Goal: Task Accomplishment & Management: Complete application form

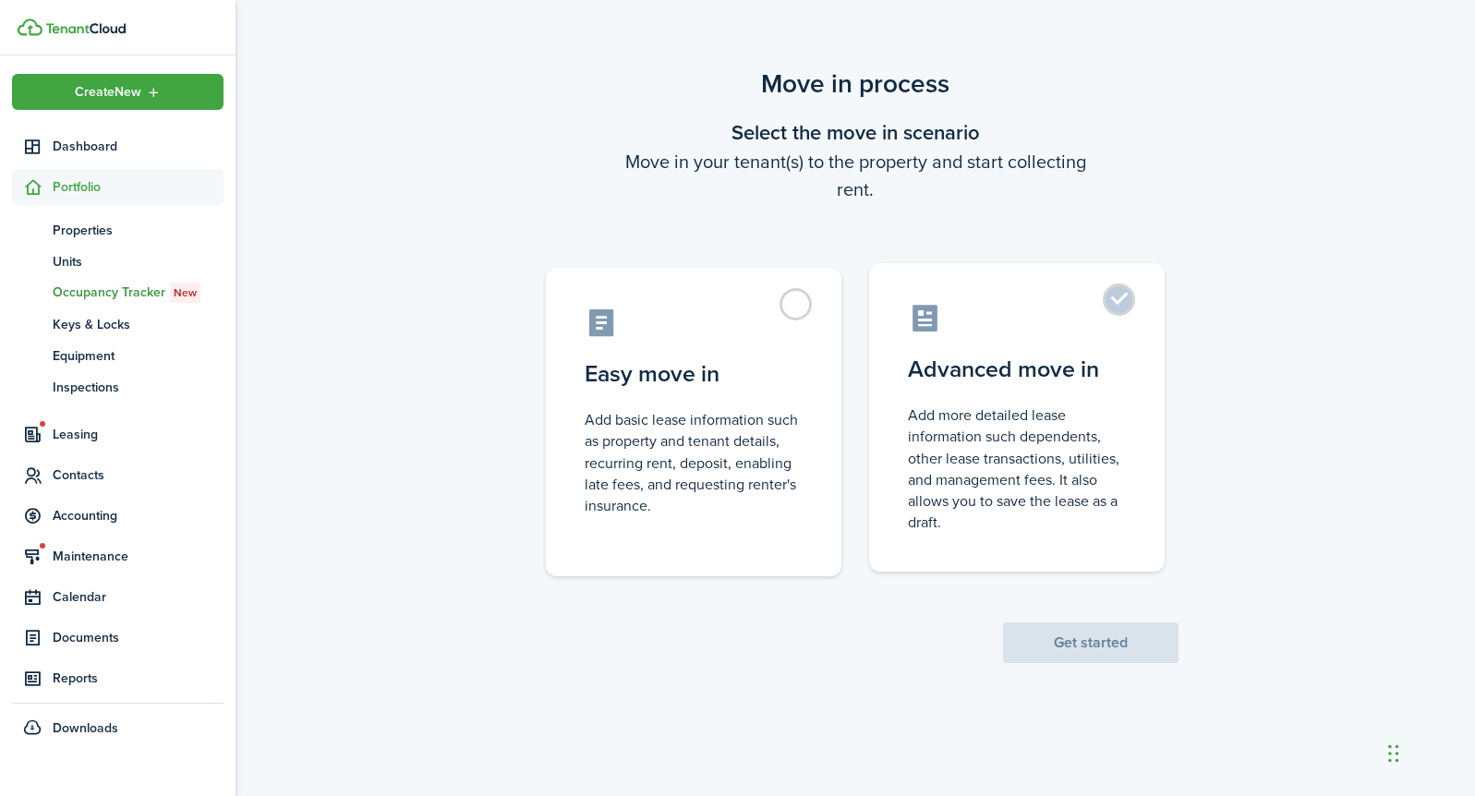
click at [1029, 374] on control-radio-card-title "Advanced move in" at bounding box center [1017, 369] width 218 height 33
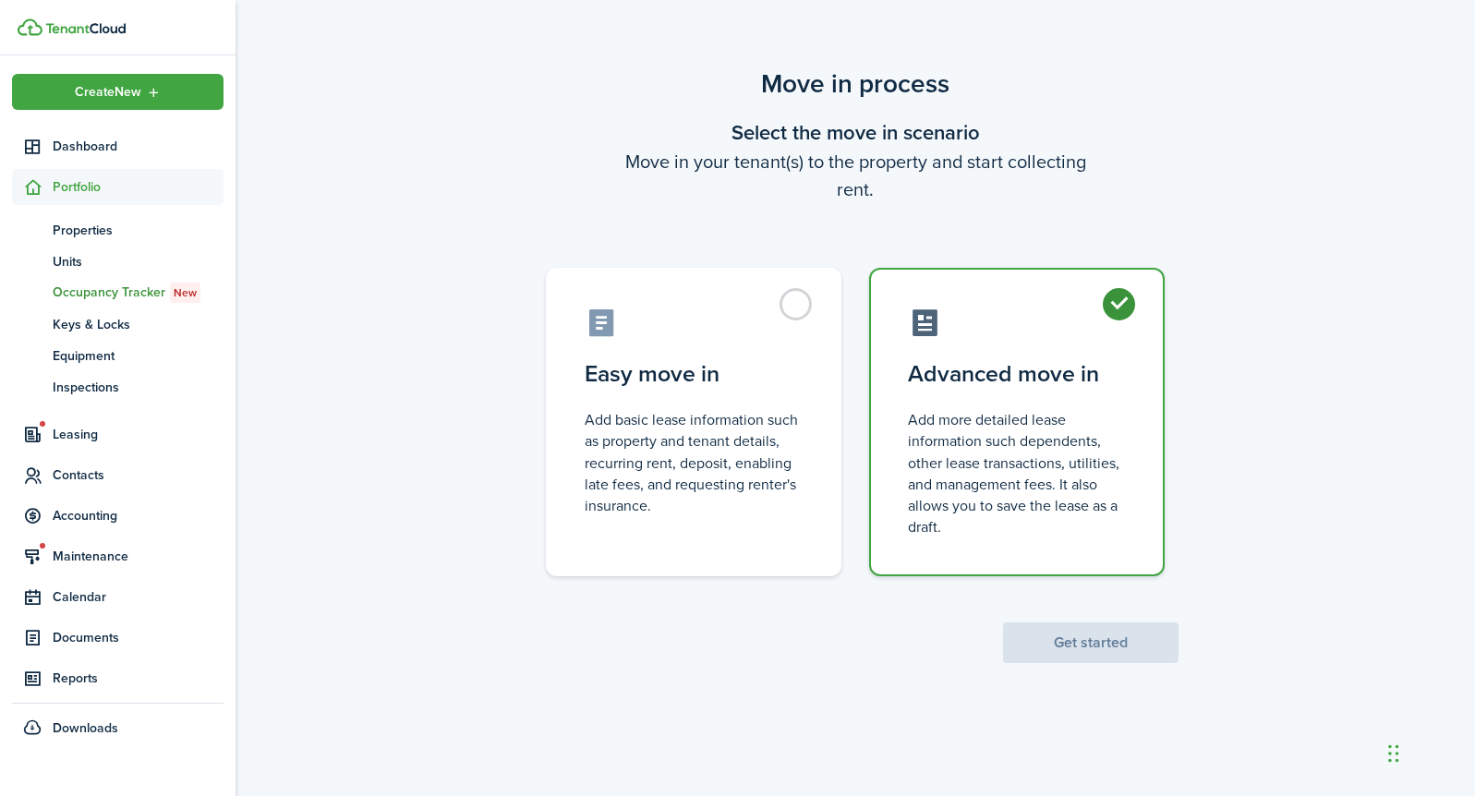
radio input "true"
click at [1064, 653] on button "Get started" at bounding box center [1090, 642] width 175 height 41
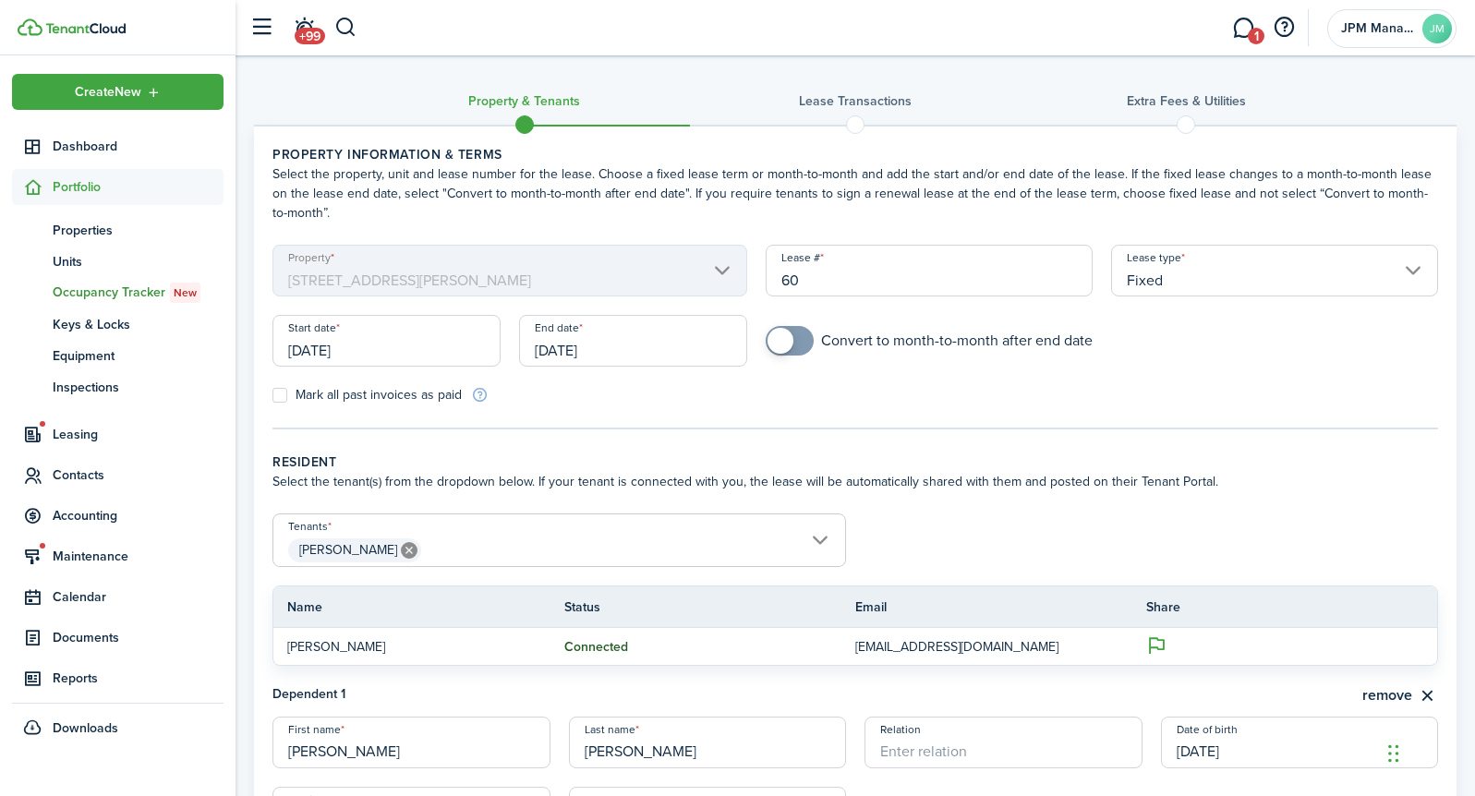
checkbox input "true"
click at [798, 340] on span at bounding box center [789, 341] width 18 height 30
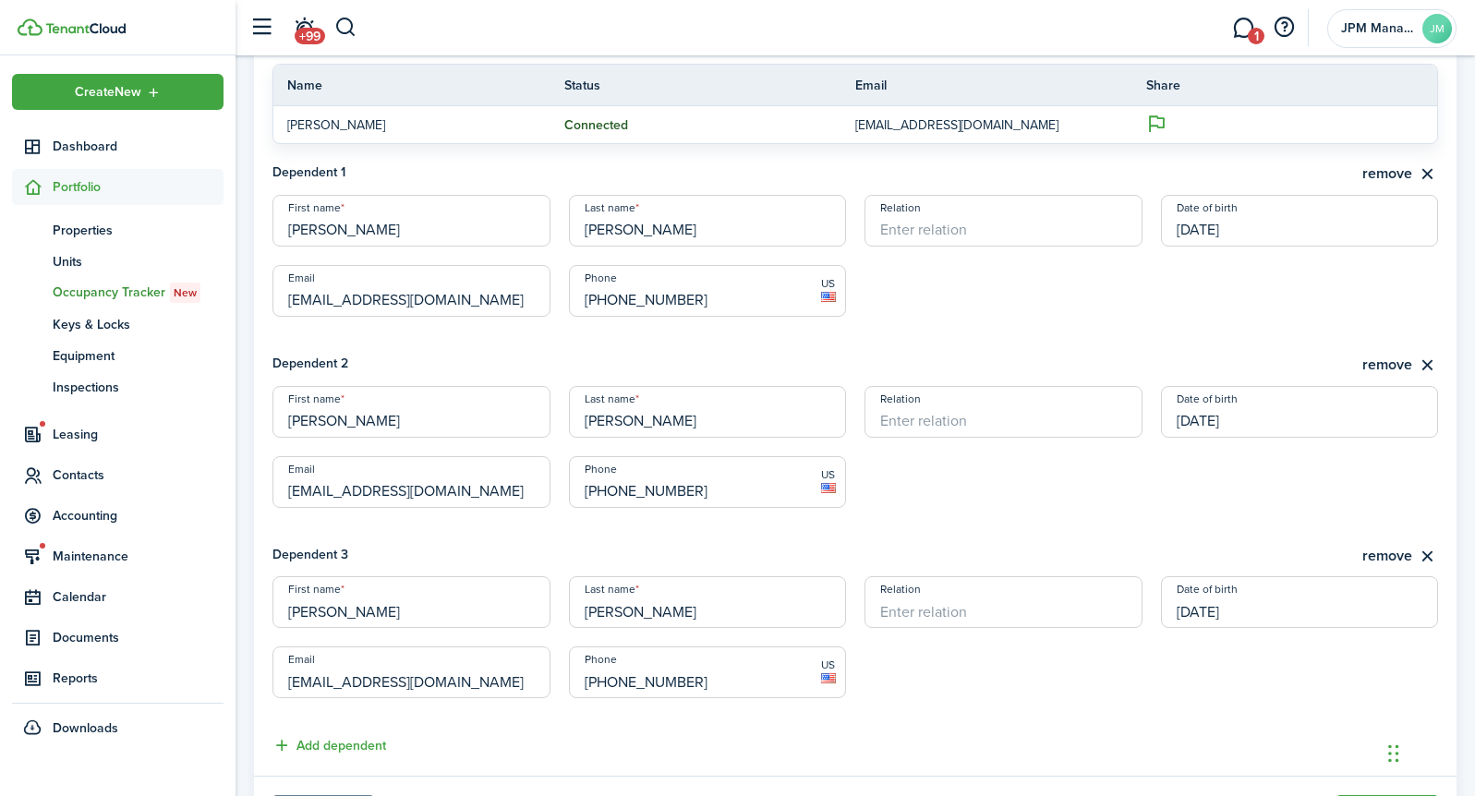
scroll to position [621, 0]
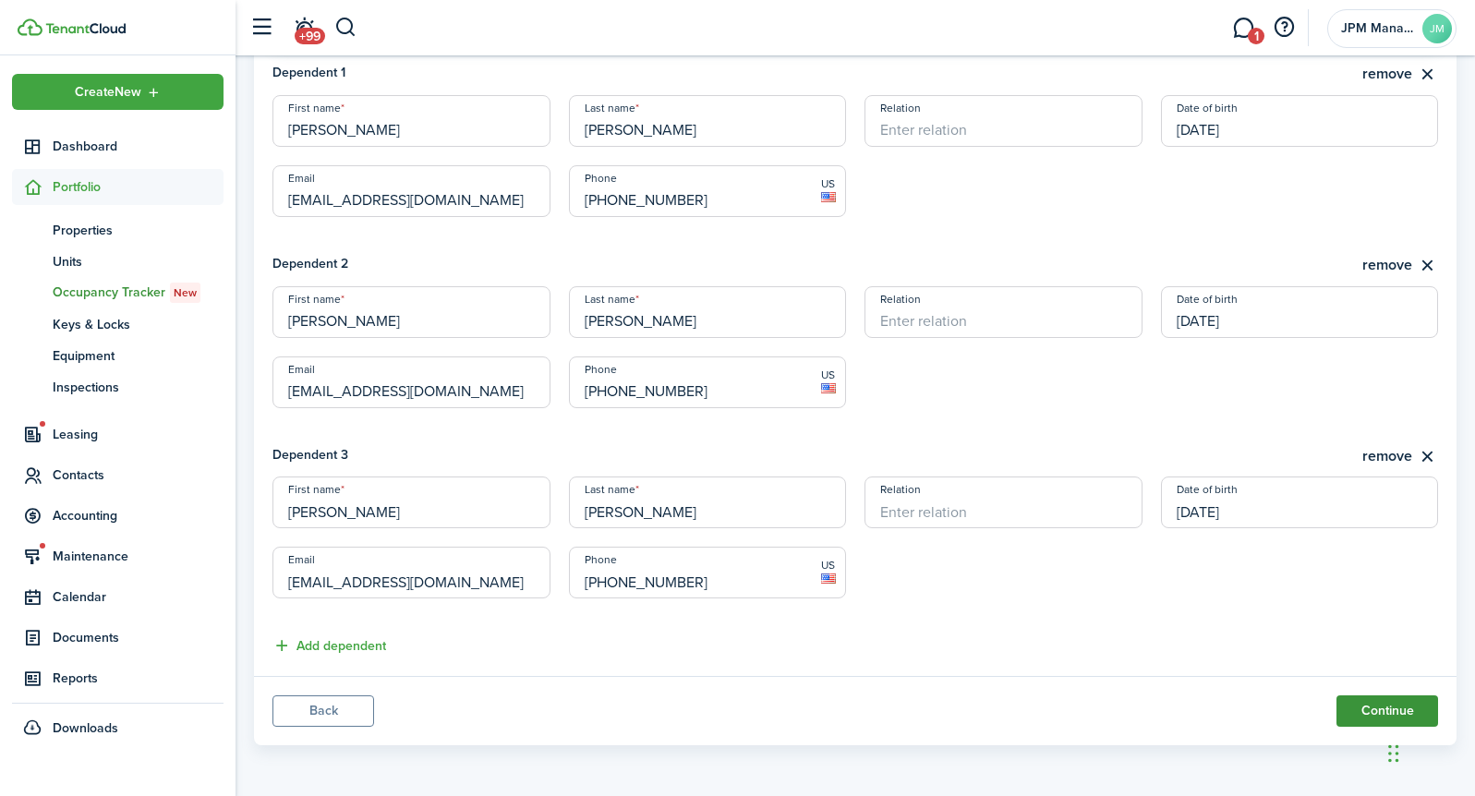
click at [1362, 706] on button "Continue" at bounding box center [1387, 710] width 102 height 31
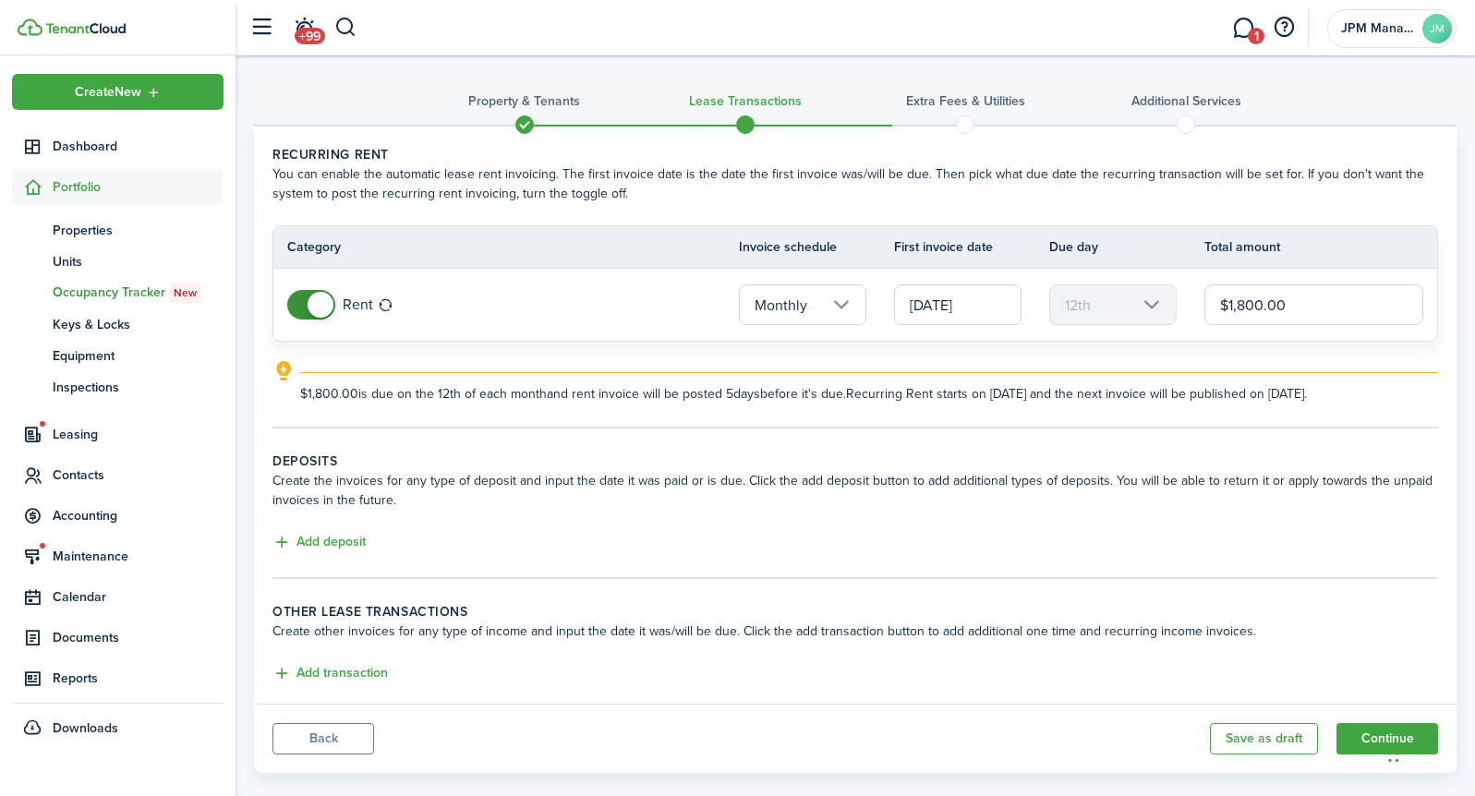
scroll to position [28, 0]
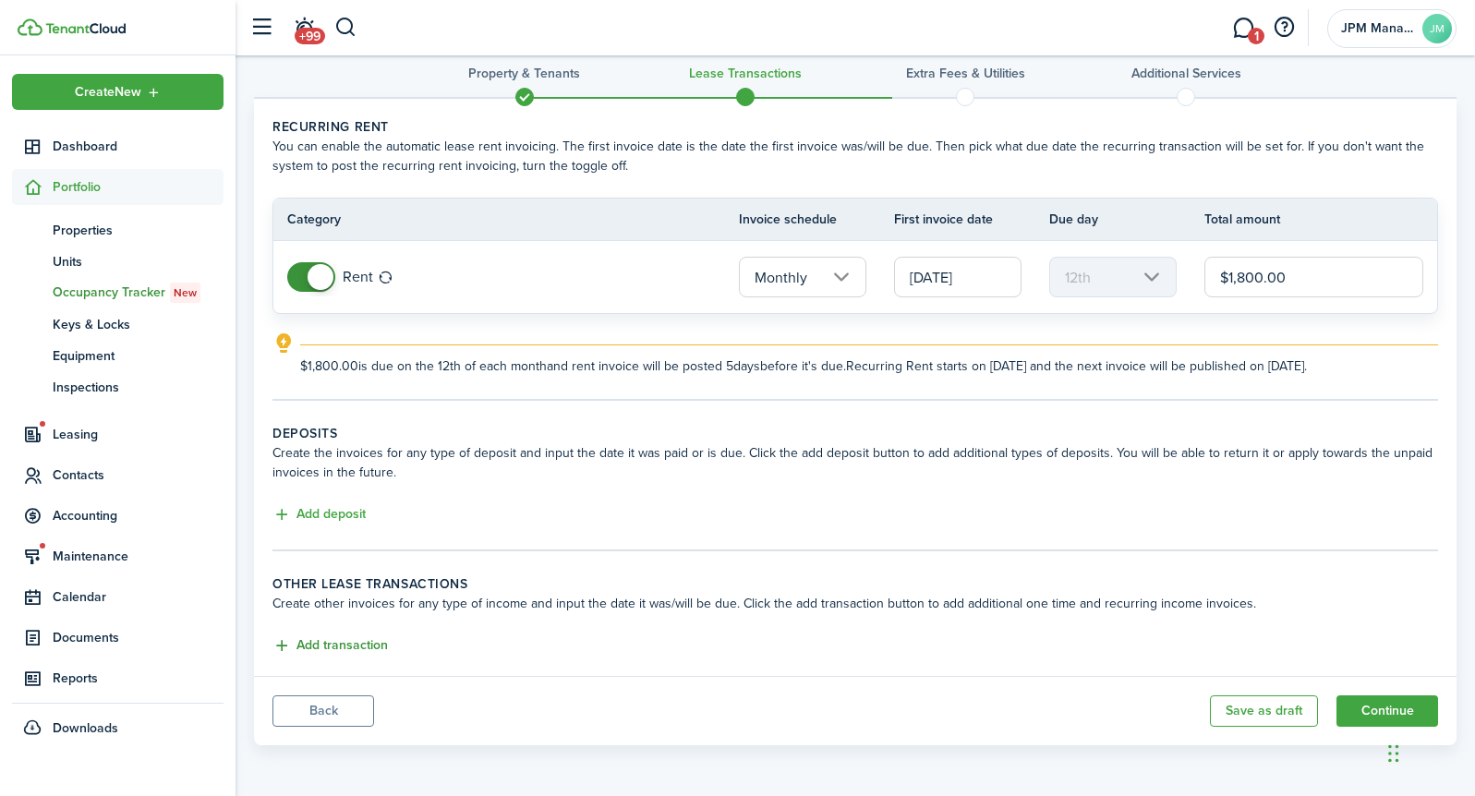
click at [353, 638] on button "Add transaction" at bounding box center [329, 645] width 115 height 21
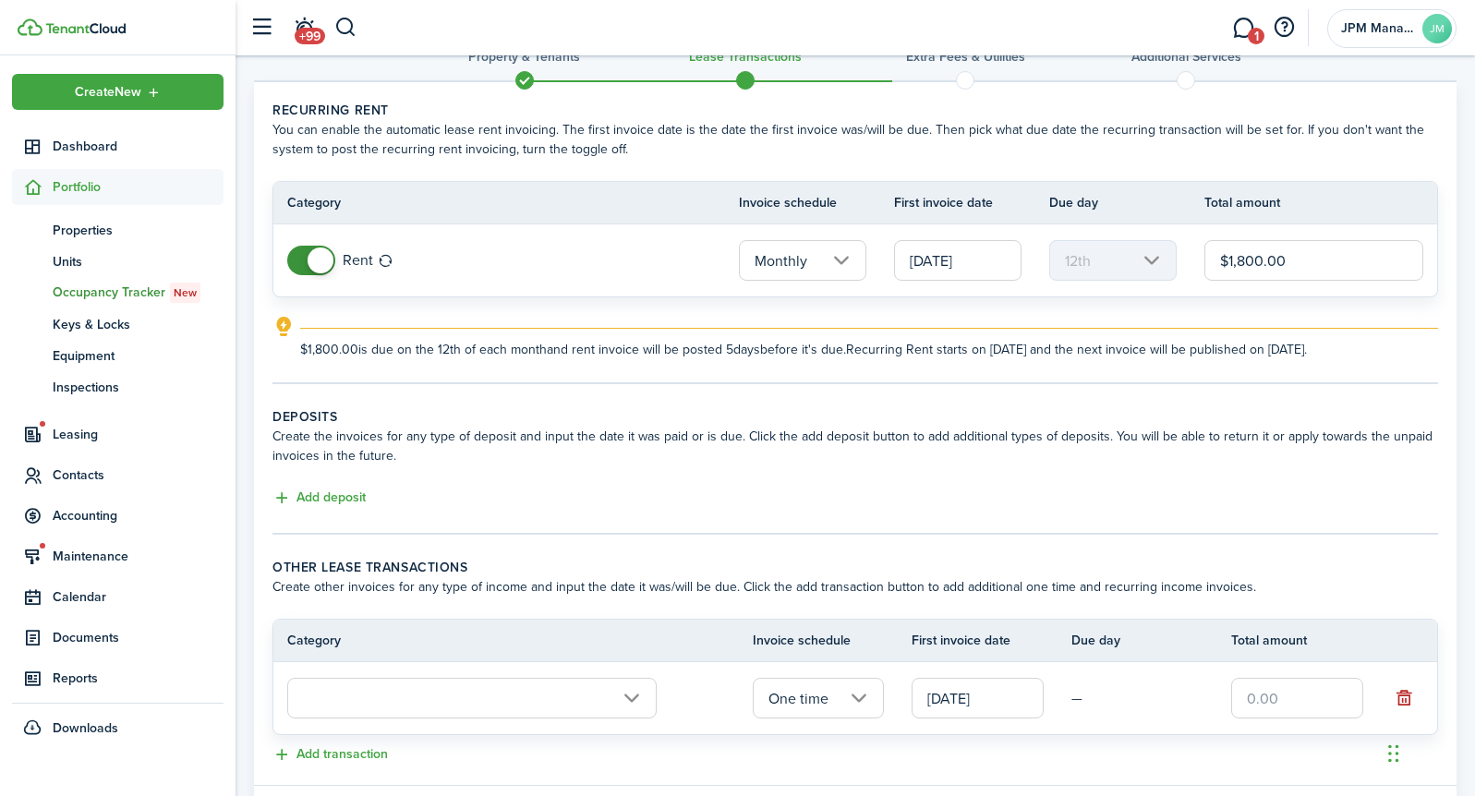
scroll to position [43, 0]
click at [945, 264] on input "[DATE]" at bounding box center [957, 261] width 127 height 41
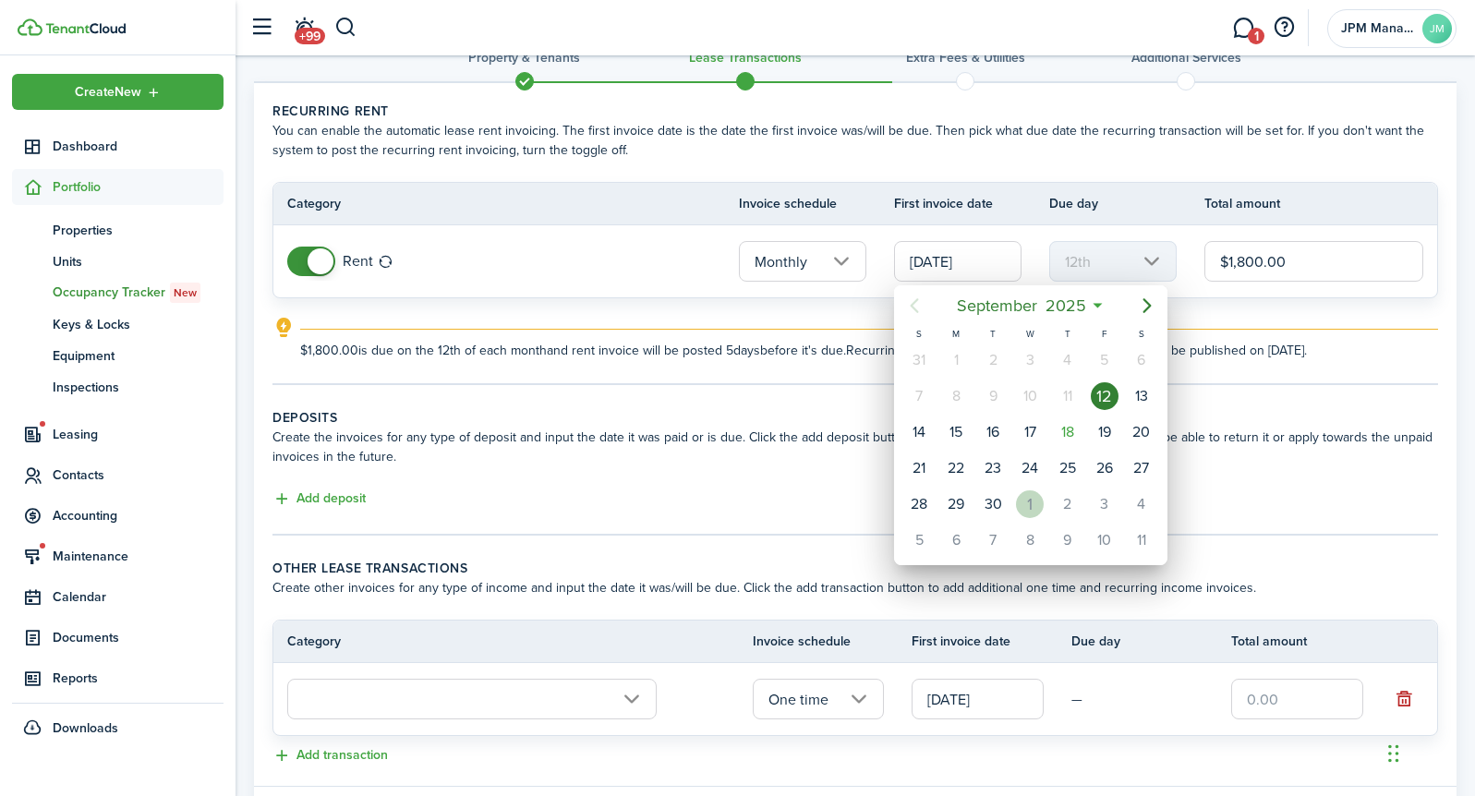
click at [1036, 499] on div "1" at bounding box center [1030, 504] width 28 height 28
type input "[DATE]"
type input "1st"
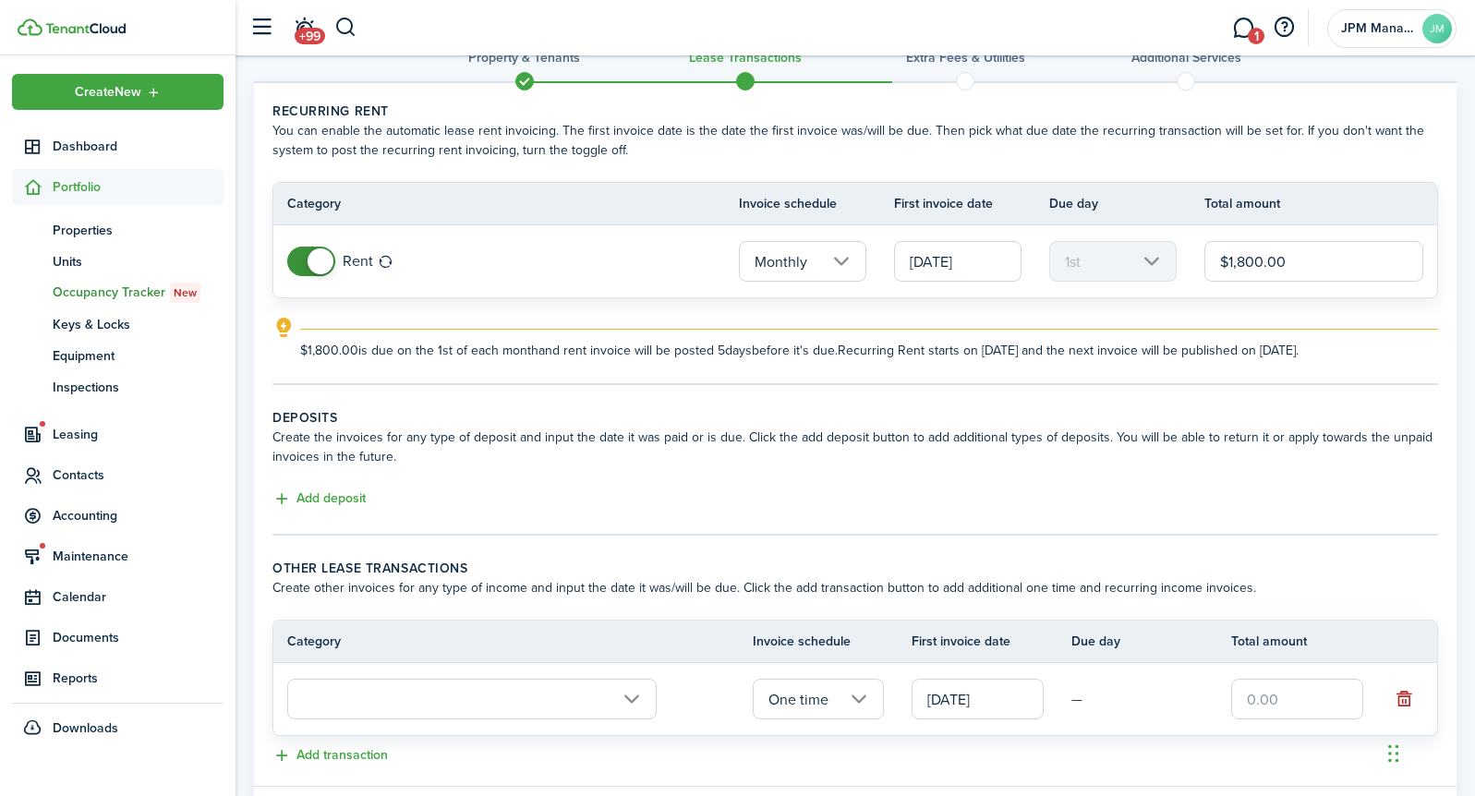
click at [877, 493] on div "Add deposit" at bounding box center [854, 499] width 1165 height 22
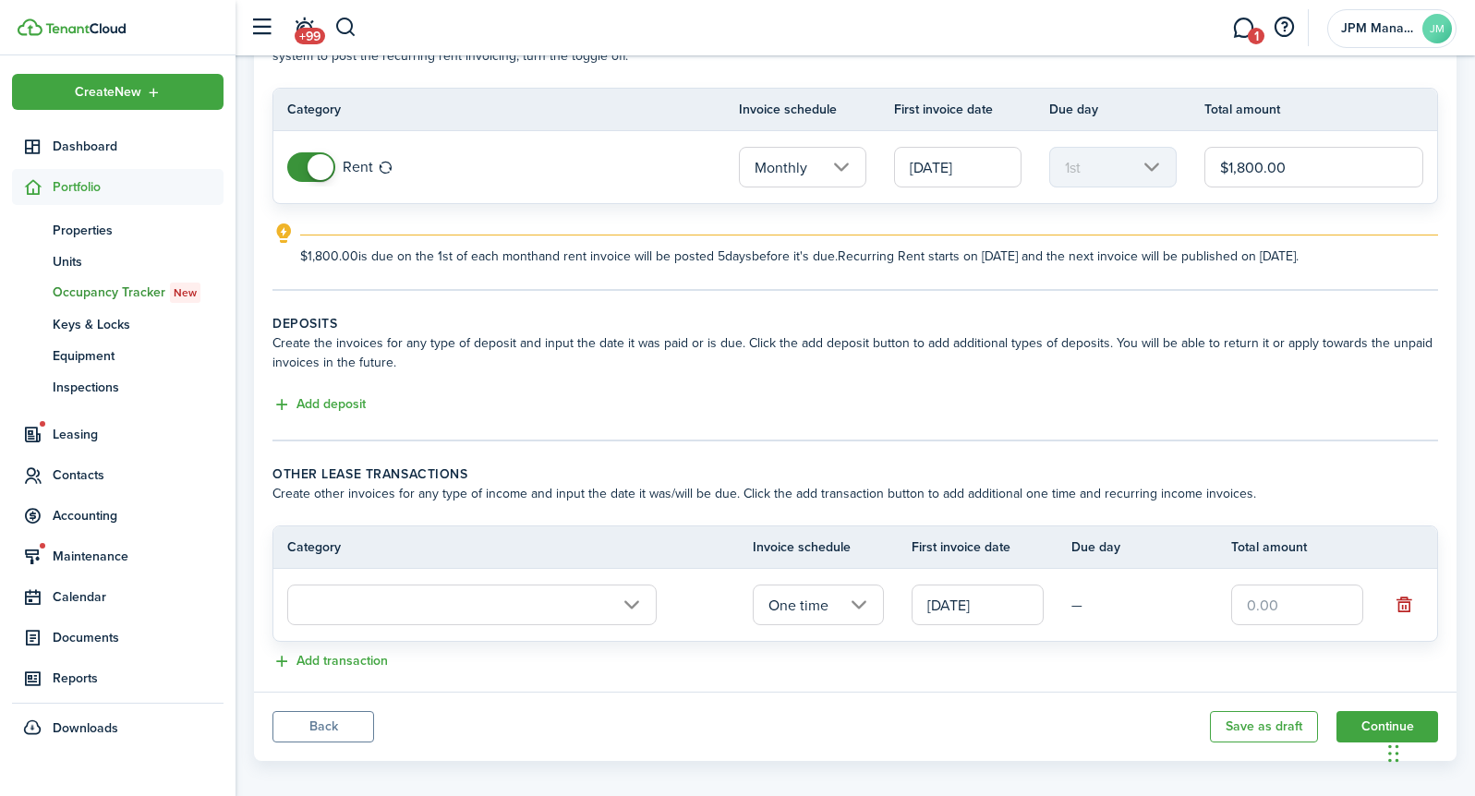
scroll to position [153, 0]
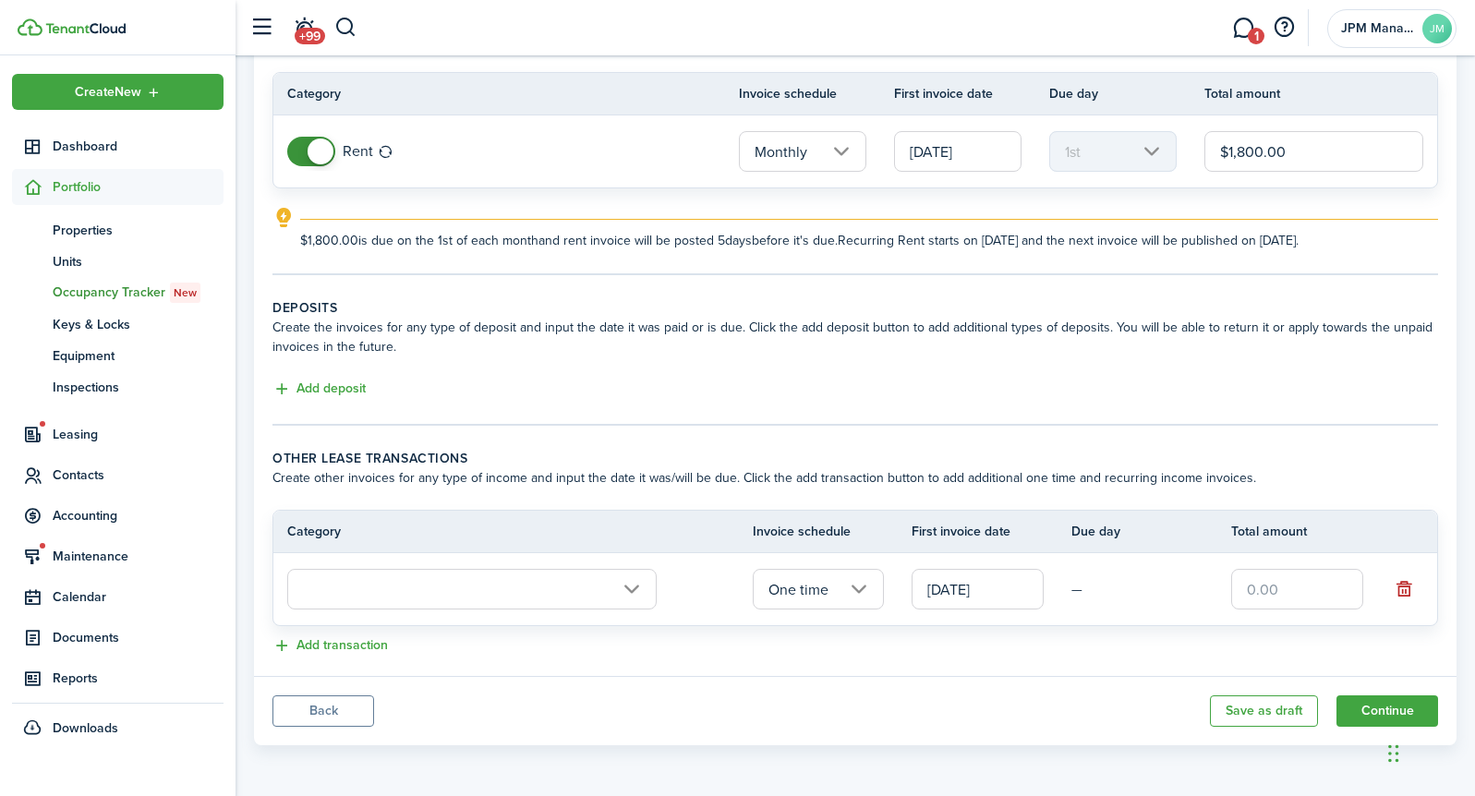
click at [633, 591] on input "text" at bounding box center [471, 589] width 369 height 41
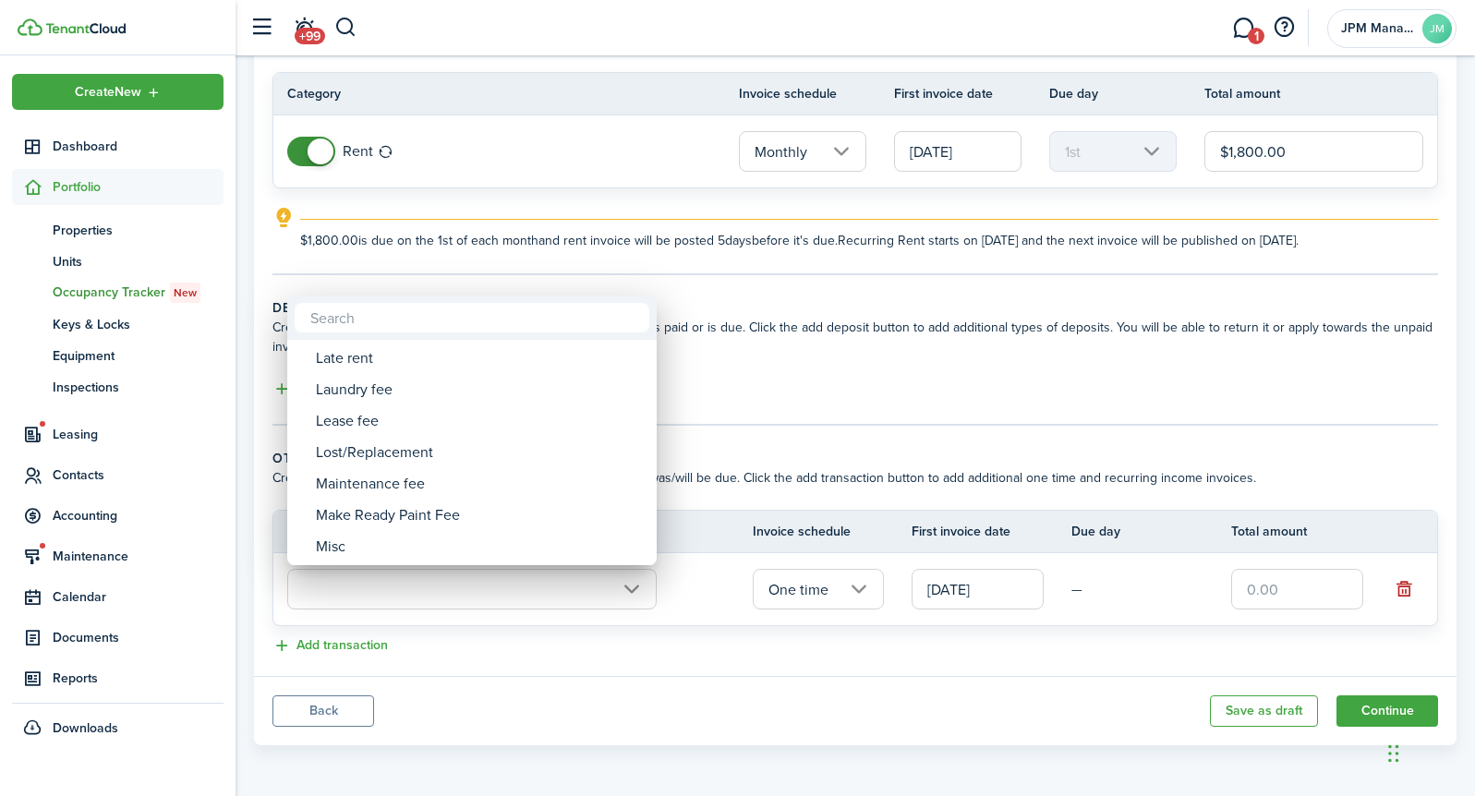
click at [408, 320] on input "text" at bounding box center [472, 318] width 355 height 30
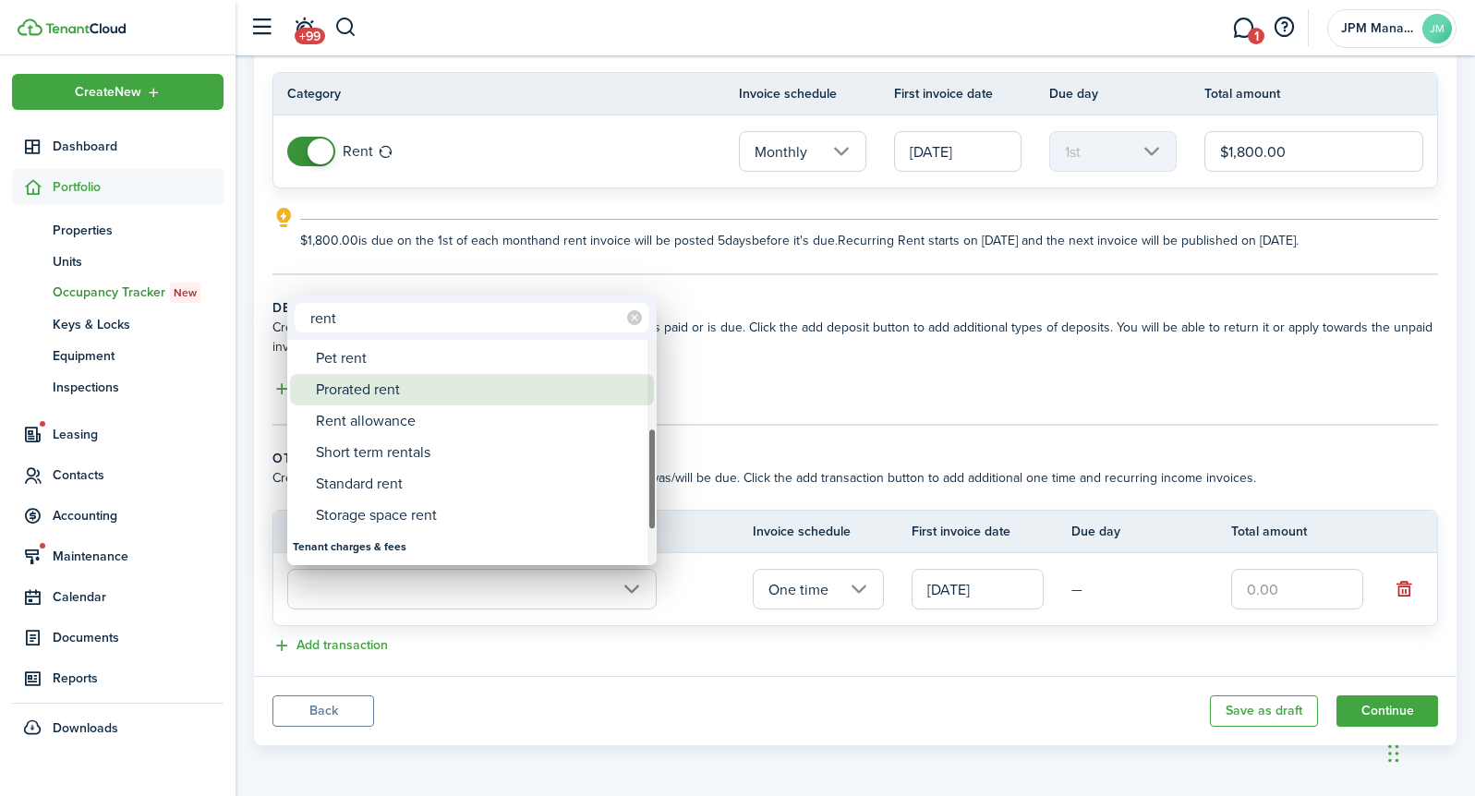
type input "rent"
click at [392, 392] on div "Prorated rent" at bounding box center [479, 389] width 327 height 31
type input "Rent / Prorated rent"
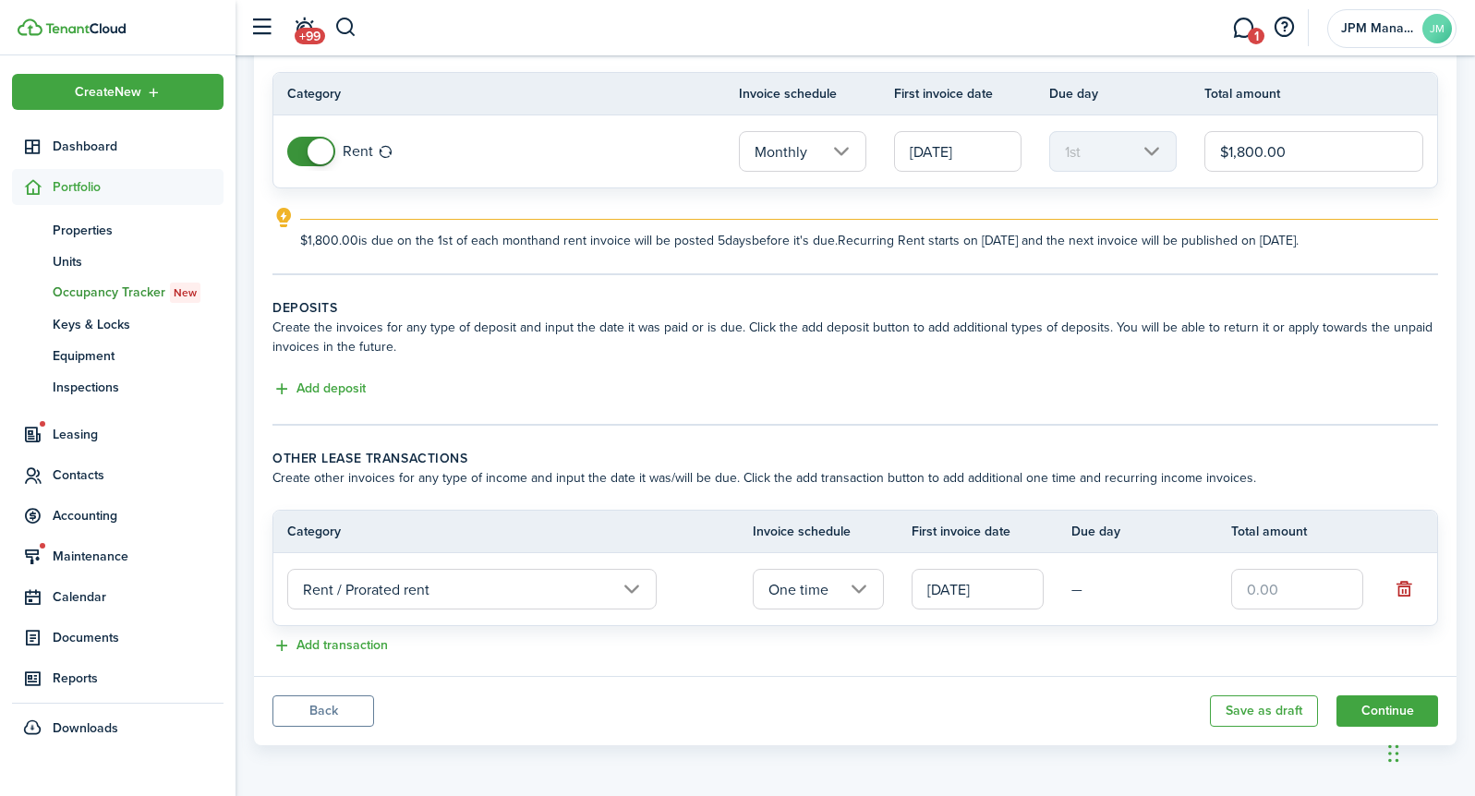
click at [1263, 587] on input "text" at bounding box center [1297, 589] width 132 height 41
type input "$1,000.00"
click at [1087, 664] on panel-main-body "Recurring rent You can enable the automatic lease rent invoicing. The first inv…" at bounding box center [855, 324] width 1202 height 703
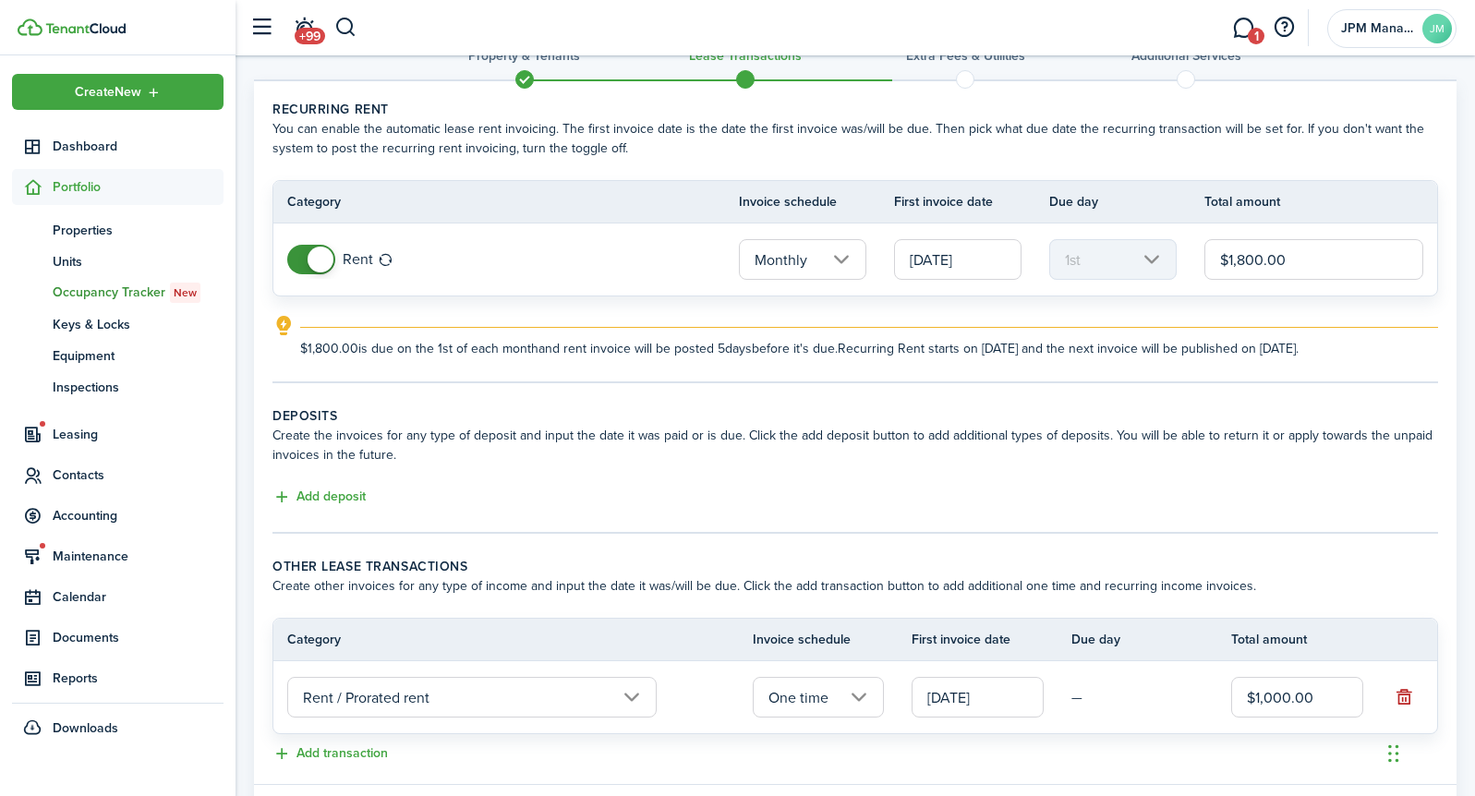
scroll to position [0, 0]
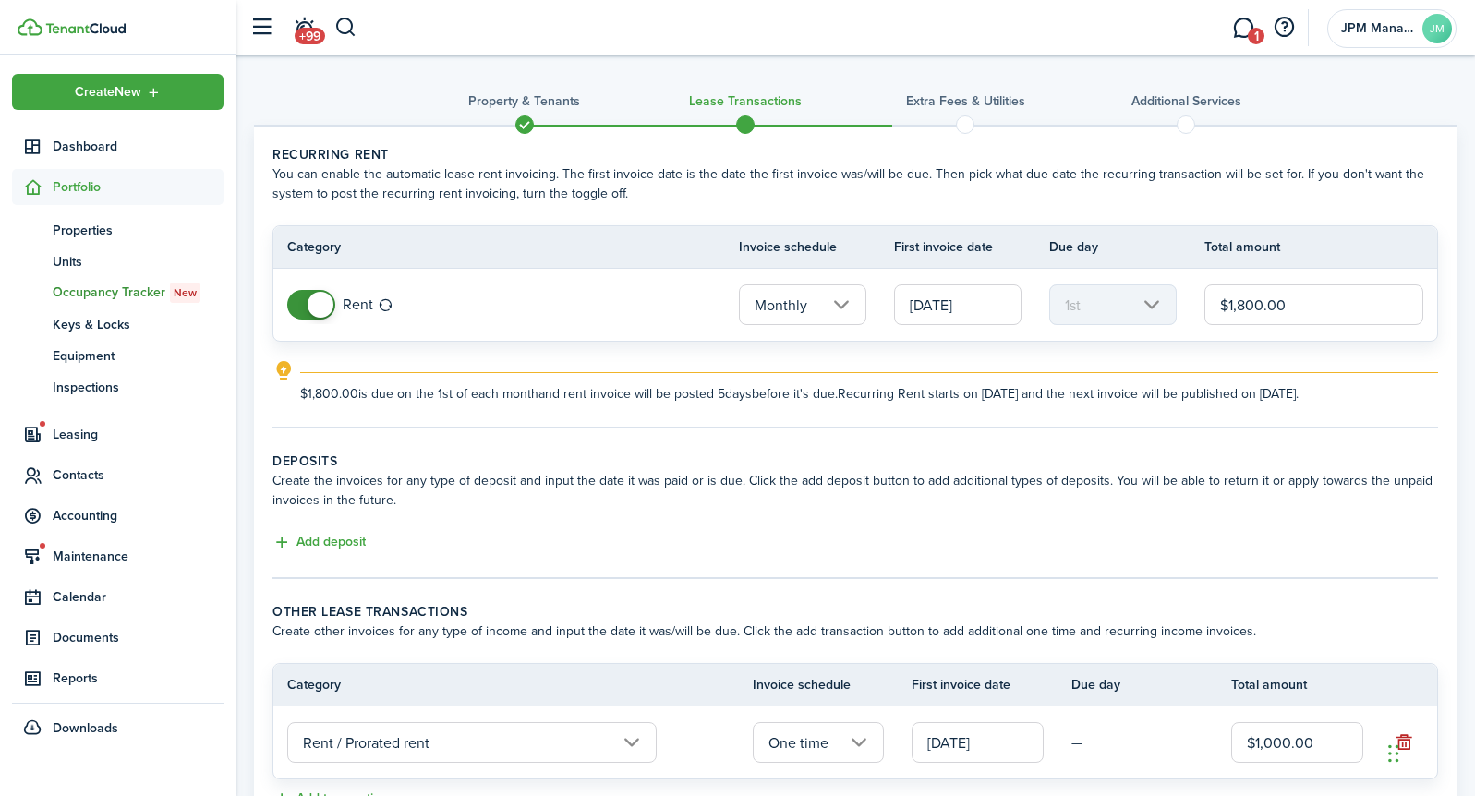
click at [1261, 305] on input "$1,800.00" at bounding box center [1313, 304] width 219 height 41
type input "$1,690.00"
click at [1236, 461] on wizard-step-header-title "Deposits" at bounding box center [854, 460] width 1165 height 19
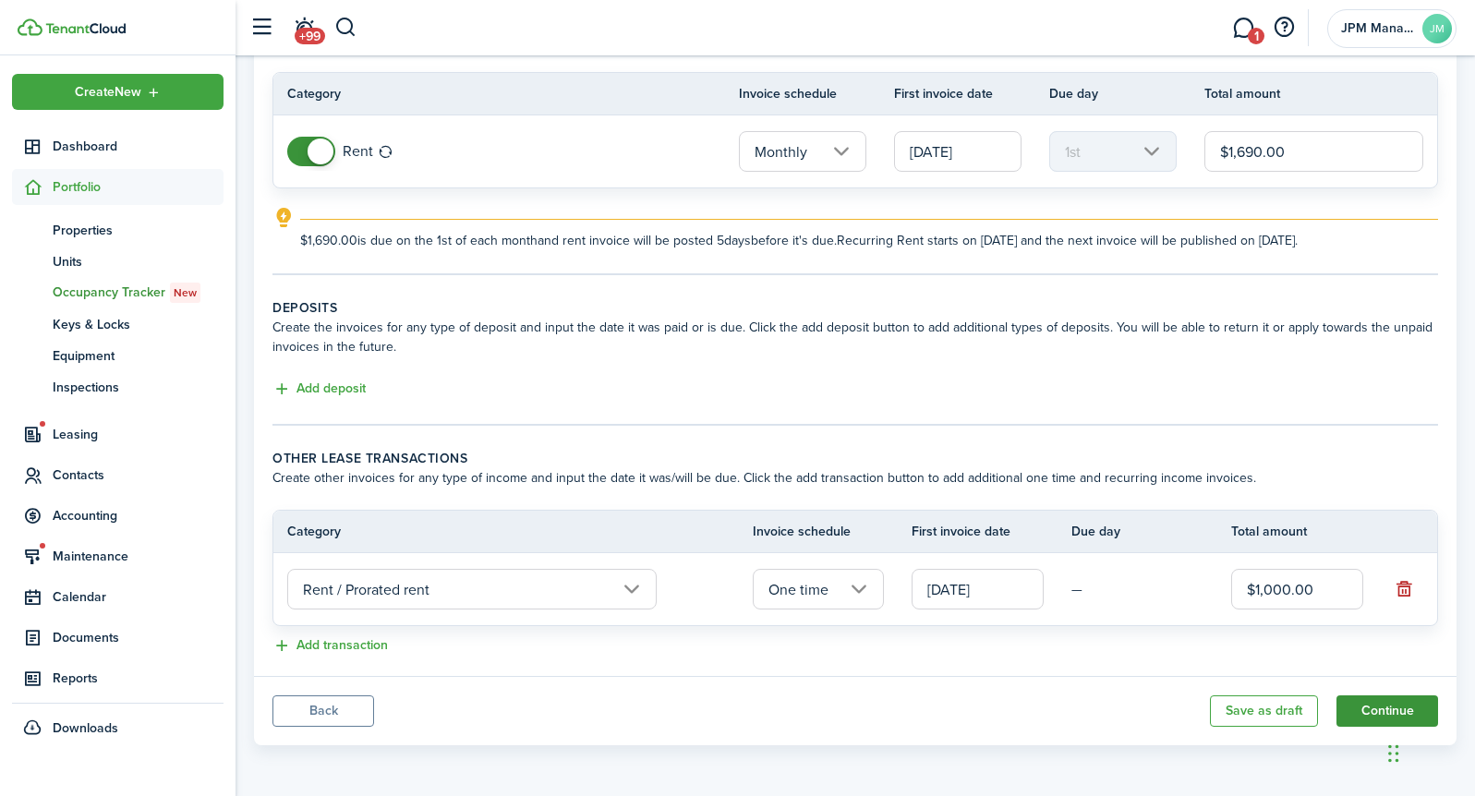
click at [1360, 708] on button "Continue" at bounding box center [1387, 710] width 102 height 31
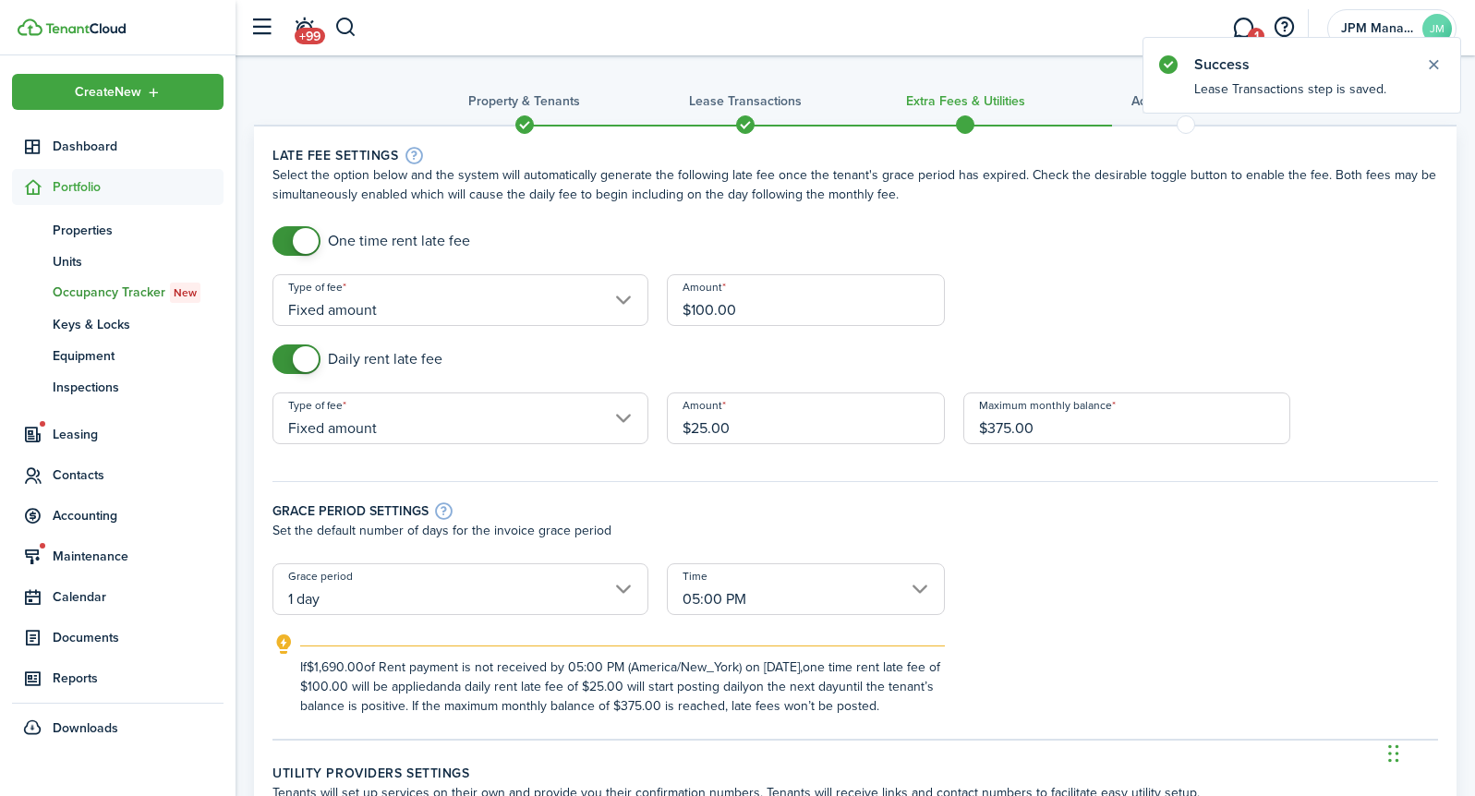
click at [712, 308] on input "$100.00" at bounding box center [806, 300] width 278 height 52
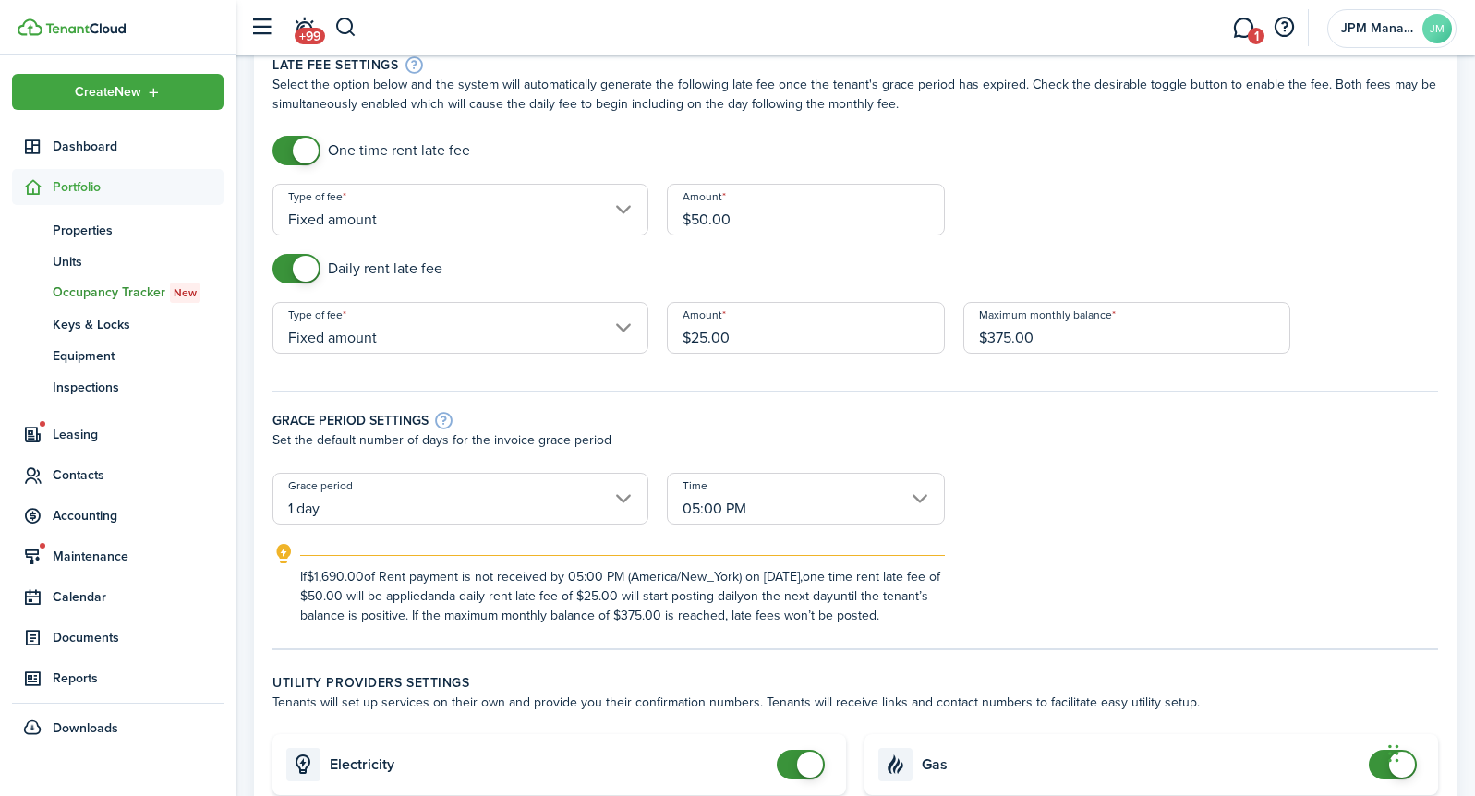
scroll to position [141, 0]
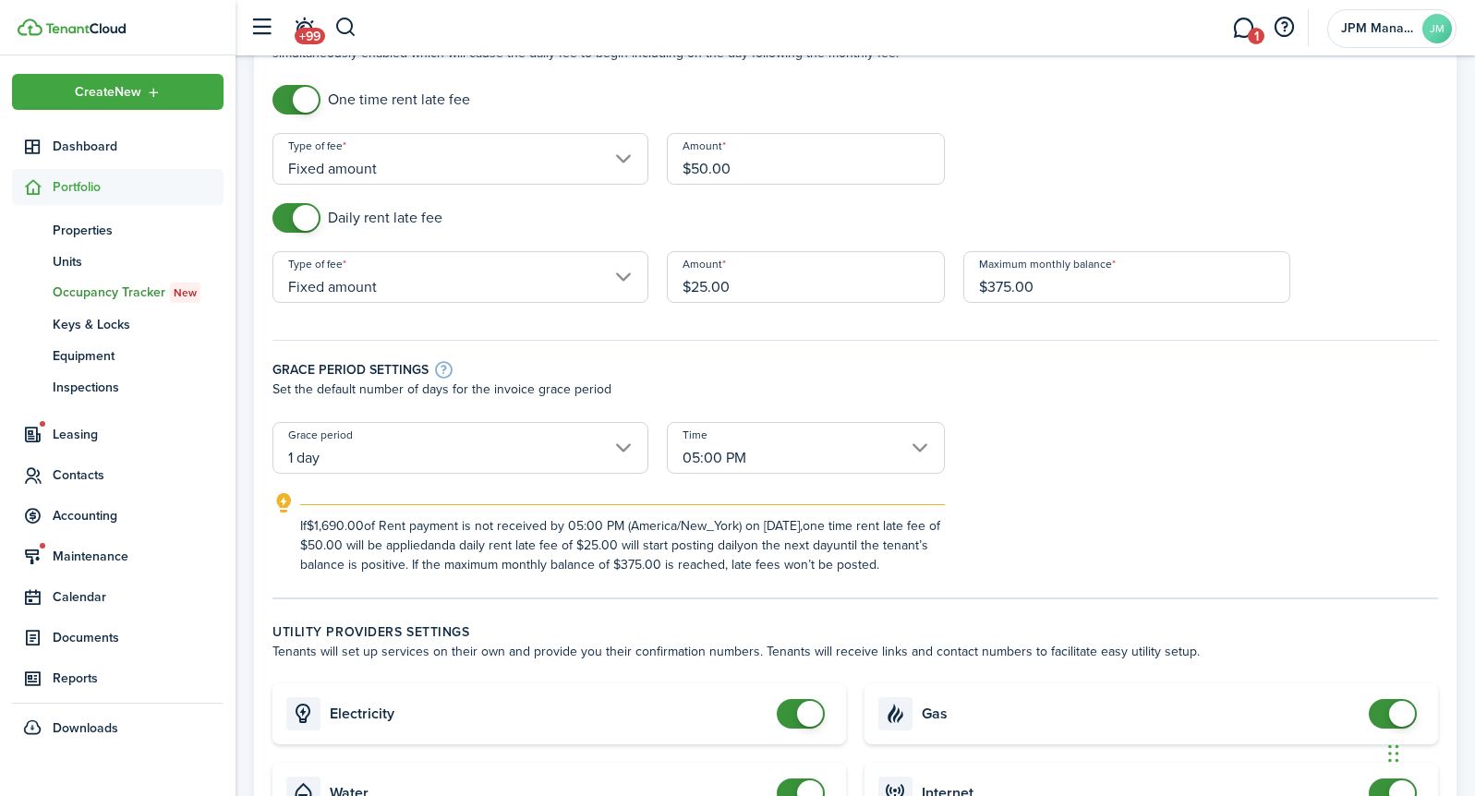
click at [624, 448] on input "1 day" at bounding box center [460, 448] width 376 height 52
type input "$50.00"
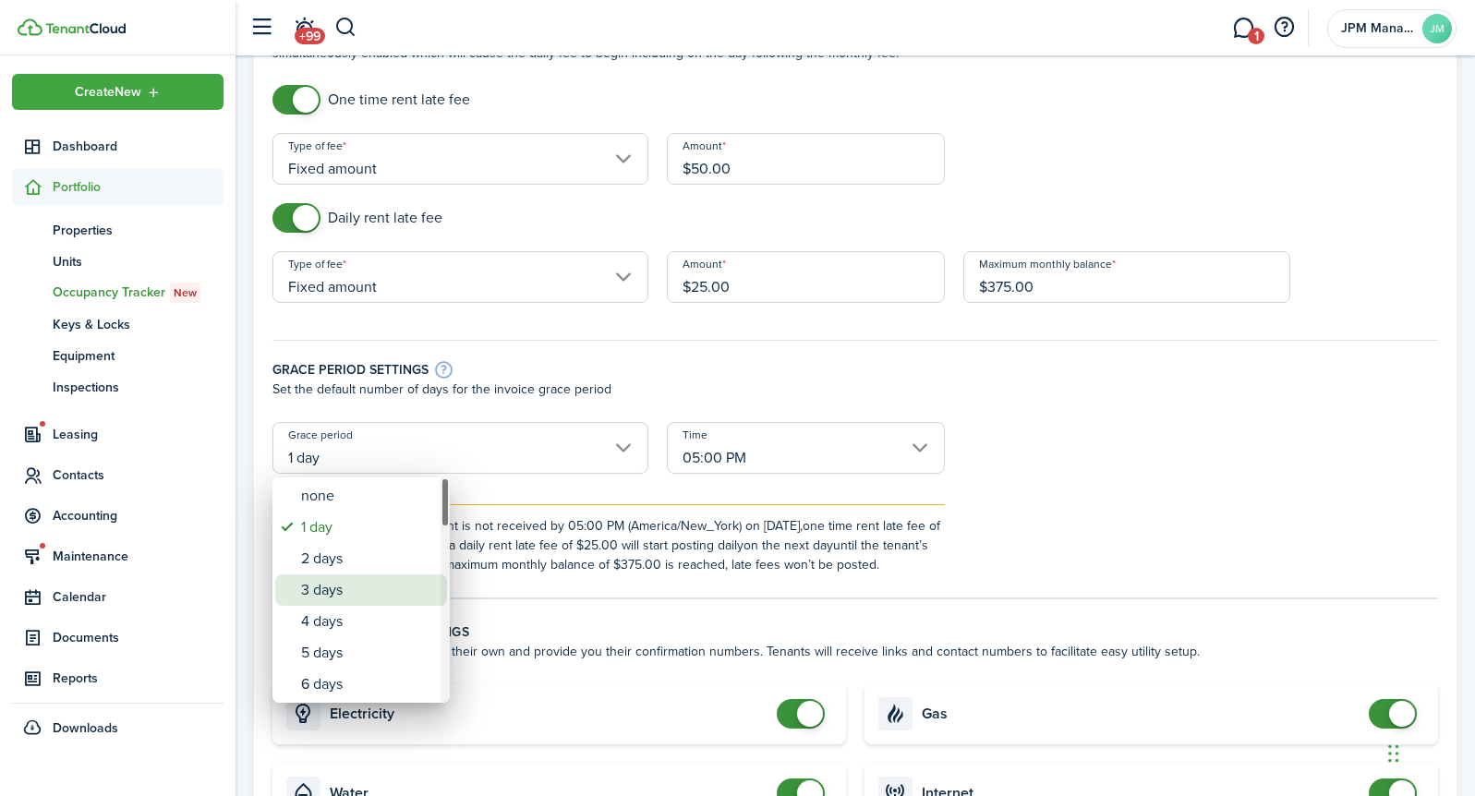
click at [357, 600] on div "3 days" at bounding box center [368, 589] width 135 height 31
type input "3 days"
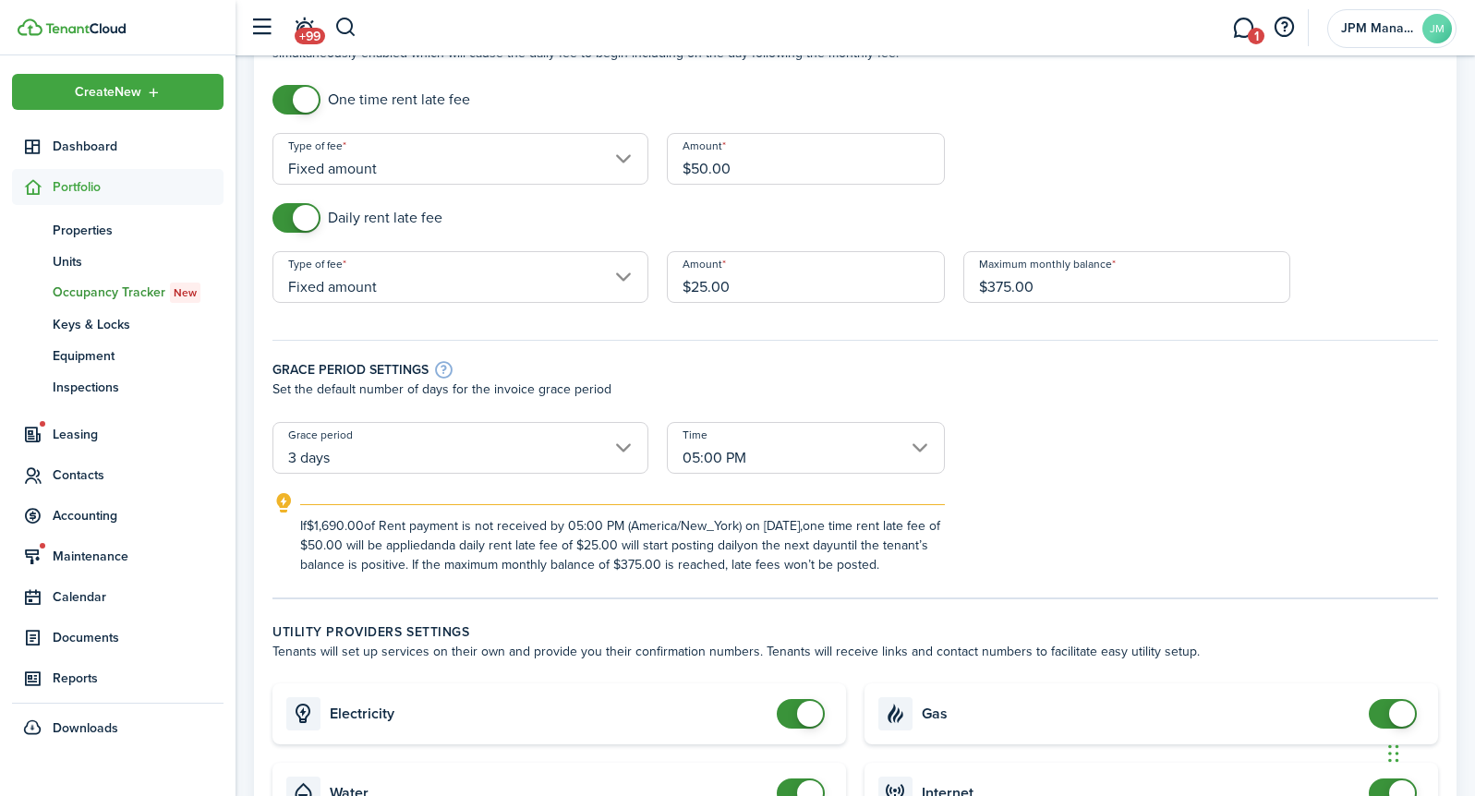
click at [566, 497] on explanation "If $1,690.00 of Rent payment is not received by 05:00 PM (America/New_York) on …" at bounding box center [608, 533] width 672 height 82
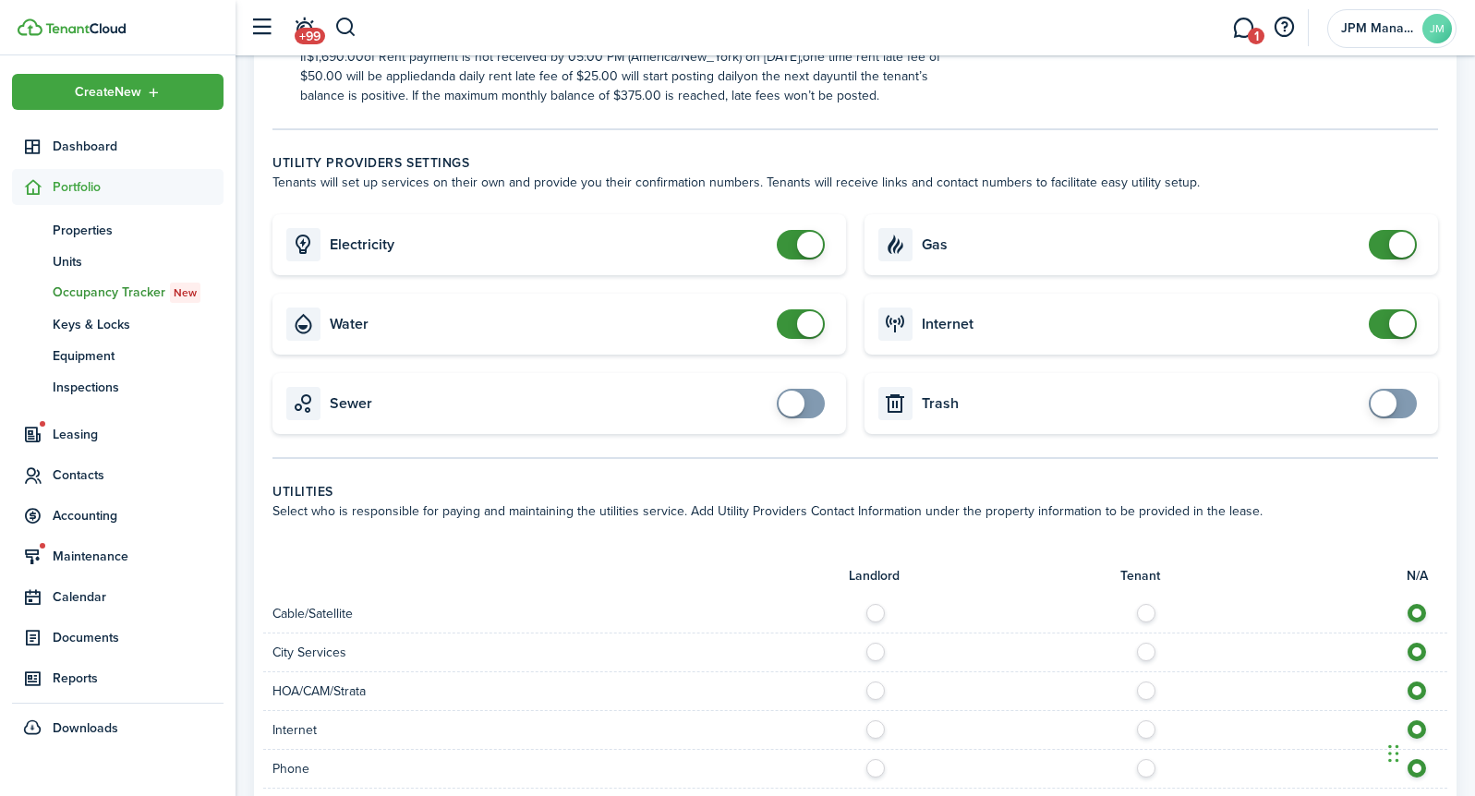
scroll to position [651, 0]
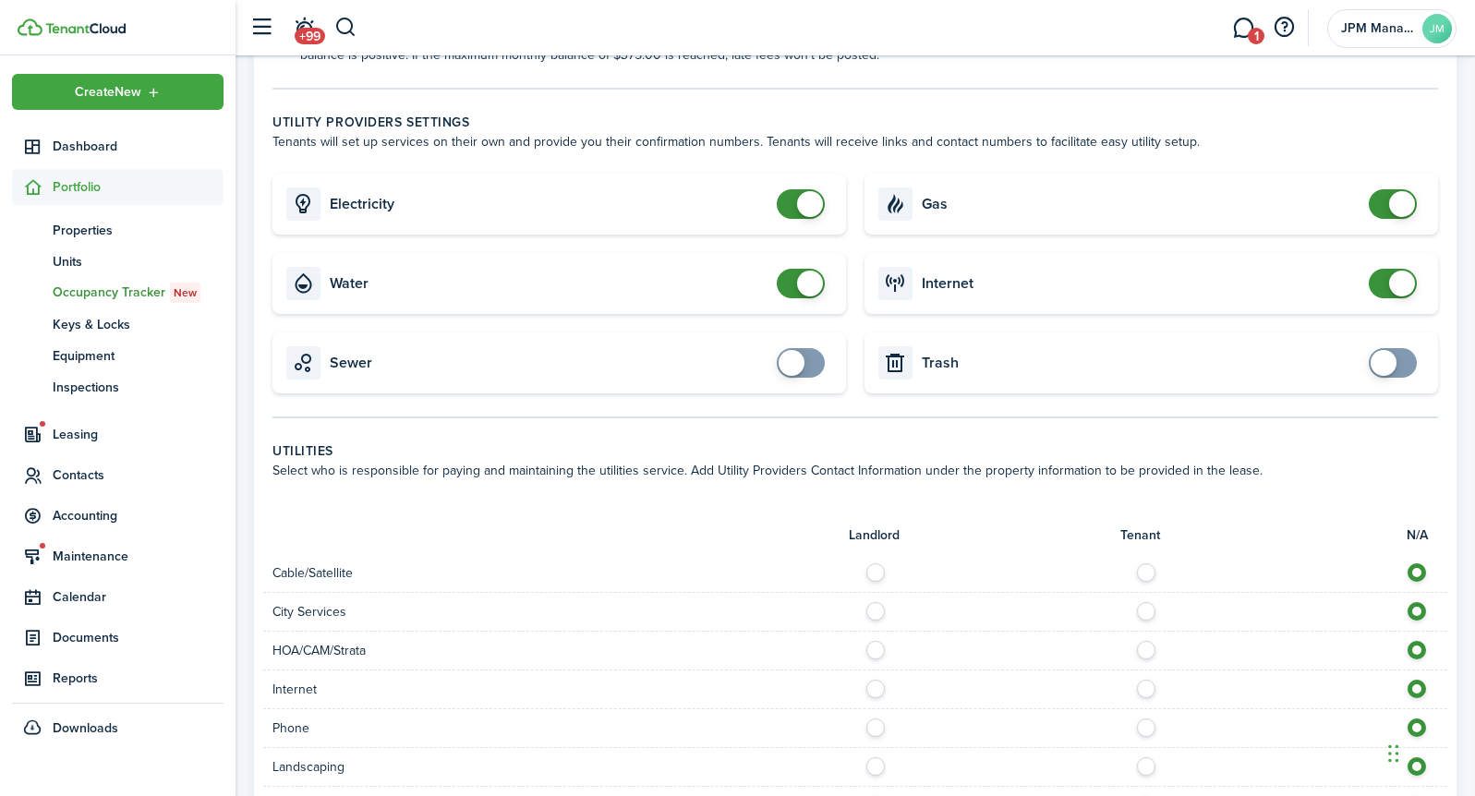
checkbox input "true"
click at [1396, 355] on span at bounding box center [1392, 363] width 18 height 30
checkbox input "true"
click at [792, 371] on span at bounding box center [791, 363] width 26 height 26
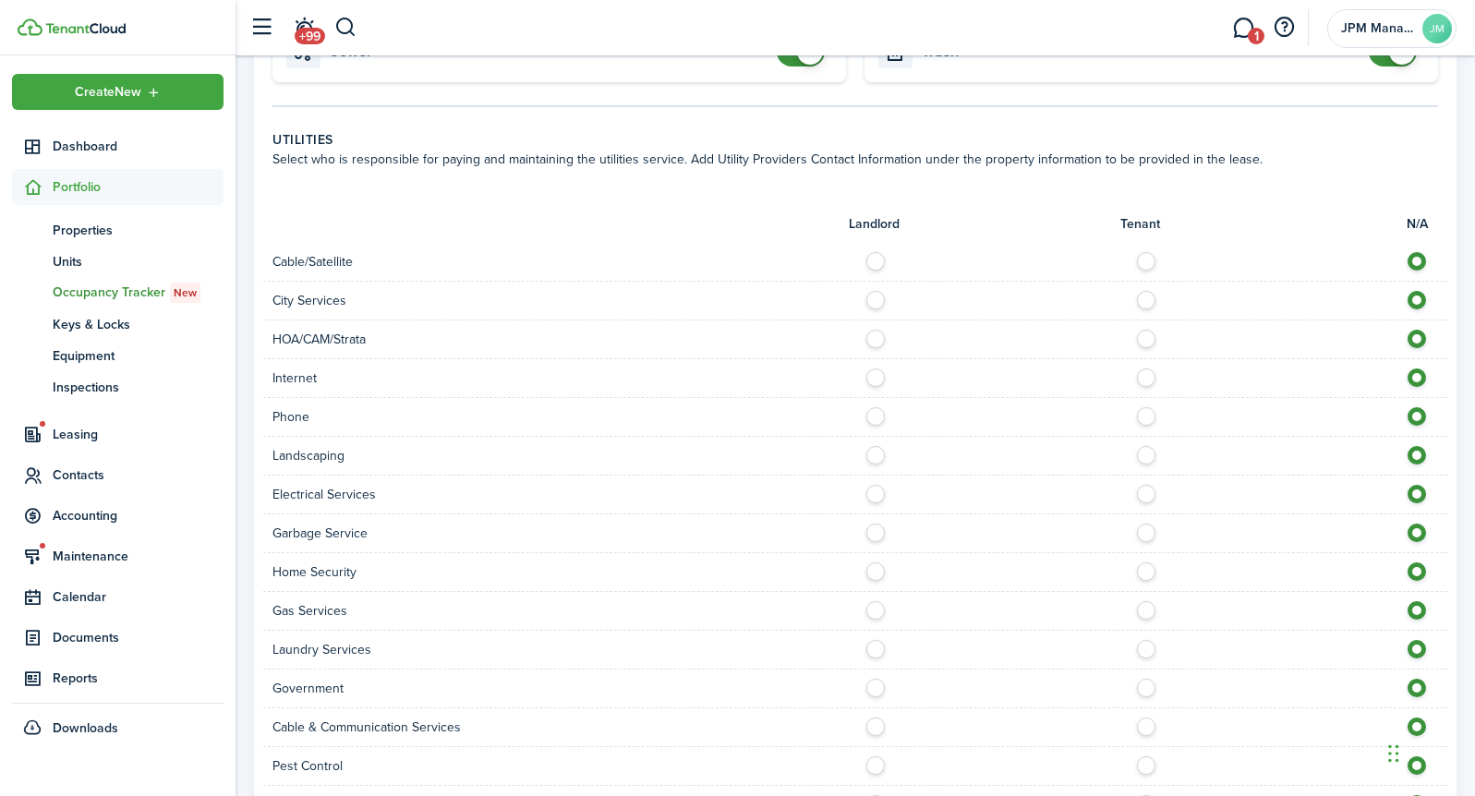
scroll to position [1017, 0]
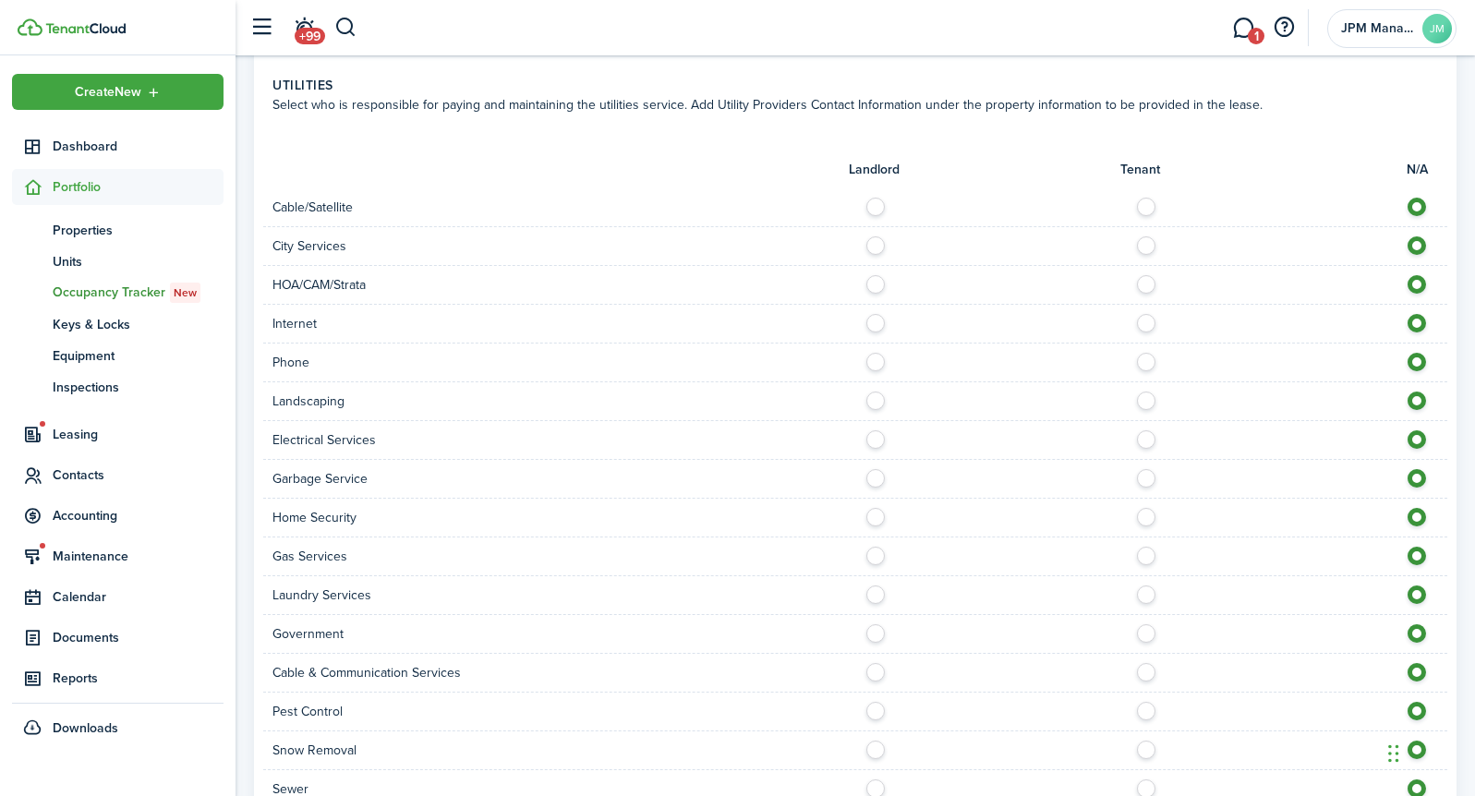
click at [880, 399] on label at bounding box center [880, 395] width 32 height 9
radio input "true"
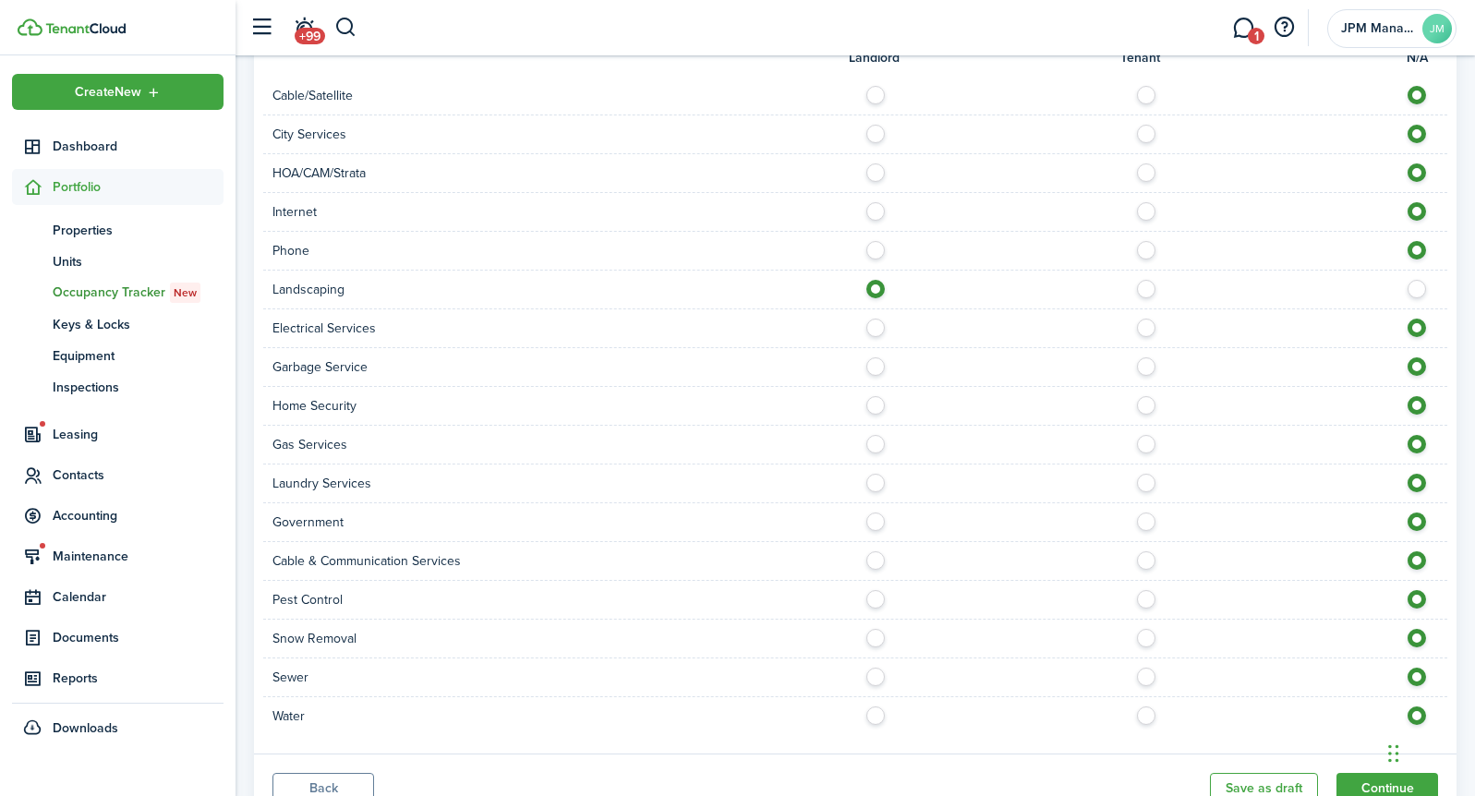
scroll to position [1206, 0]
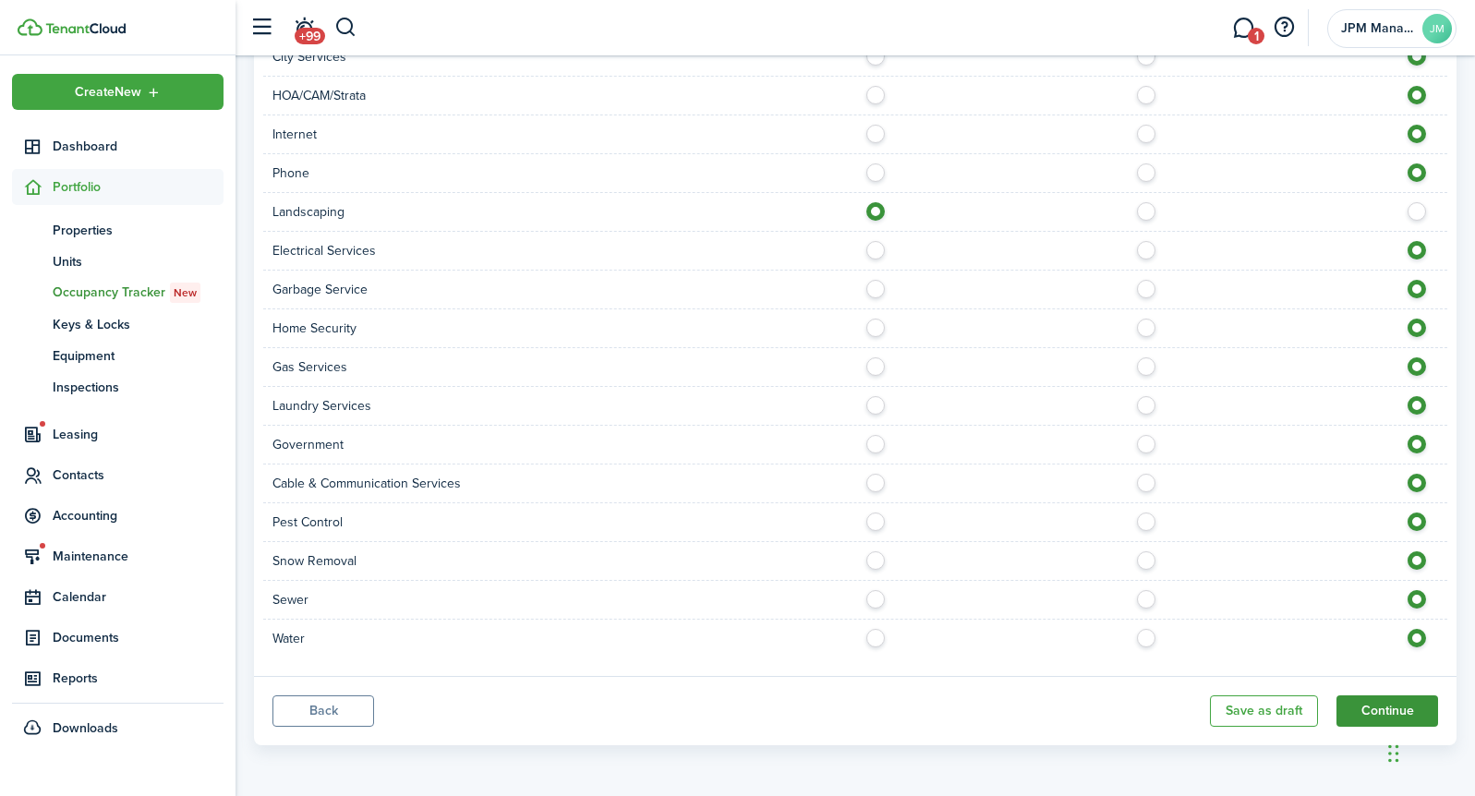
click at [1380, 713] on button "Continue" at bounding box center [1387, 710] width 102 height 31
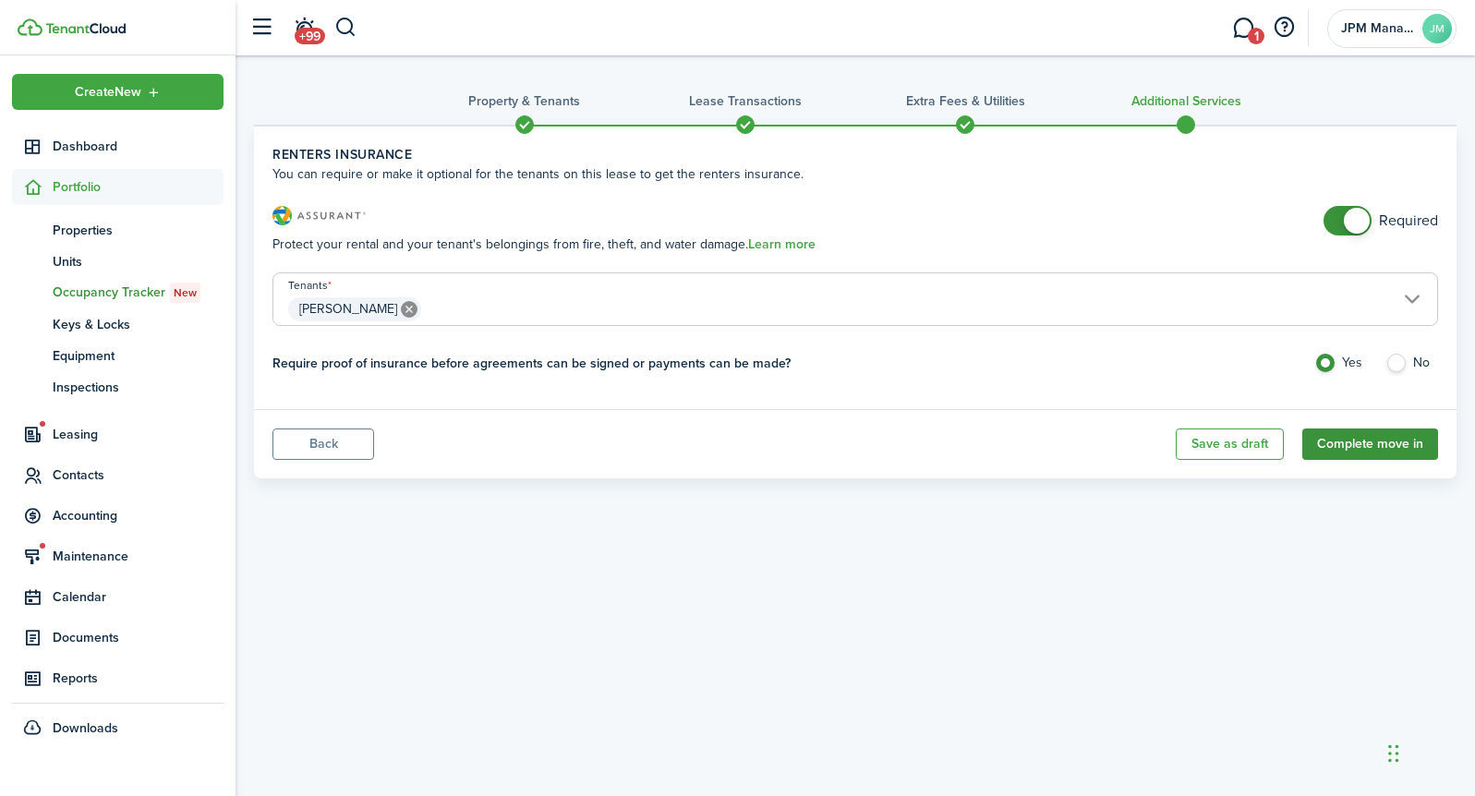
click at [1358, 452] on button "Complete move in" at bounding box center [1370, 443] width 136 height 31
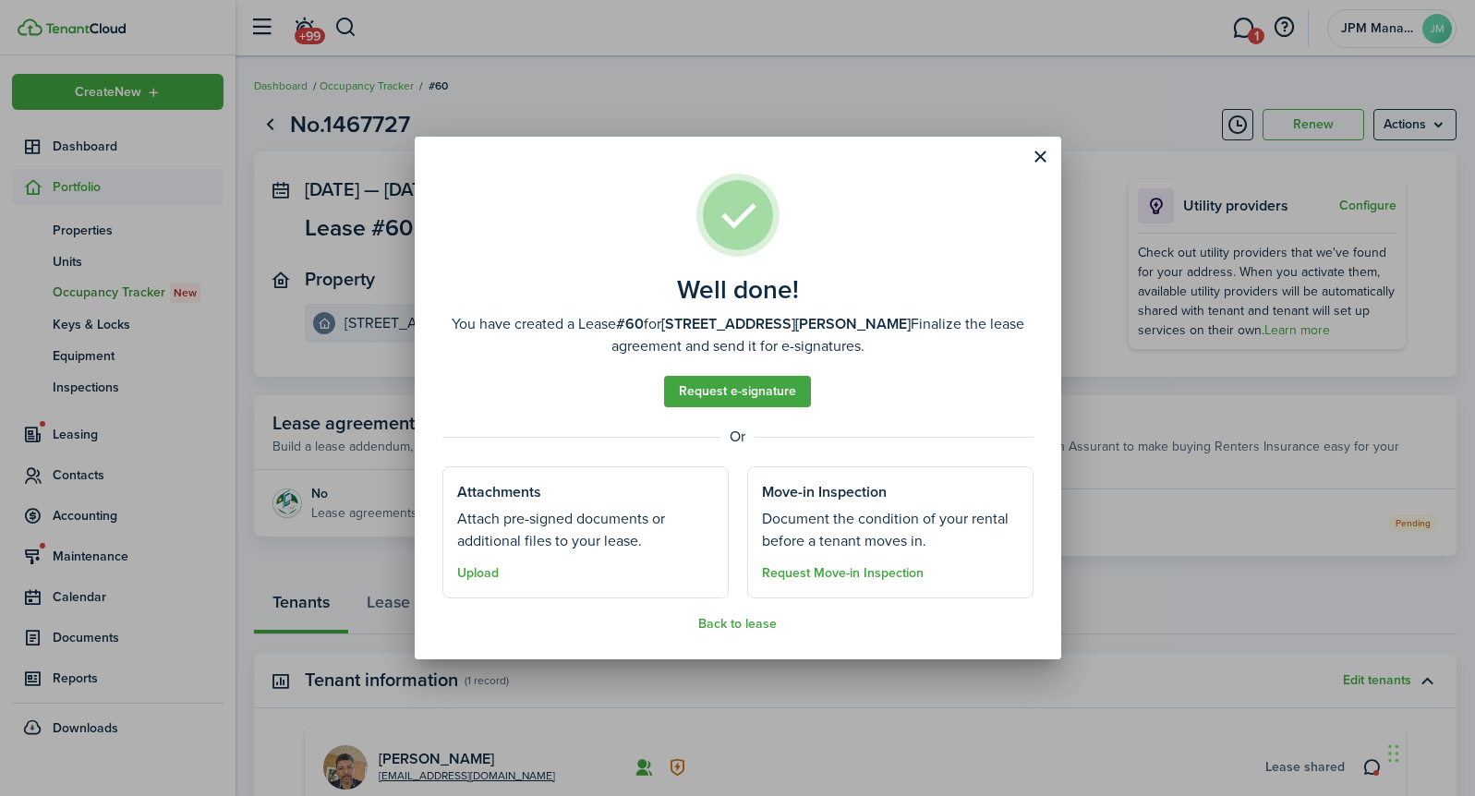
click at [792, 101] on div "Well done! You have created a Lease #60 for [STREET_ADDRESS][PERSON_NAME] Final…" at bounding box center [737, 398] width 1475 height 796
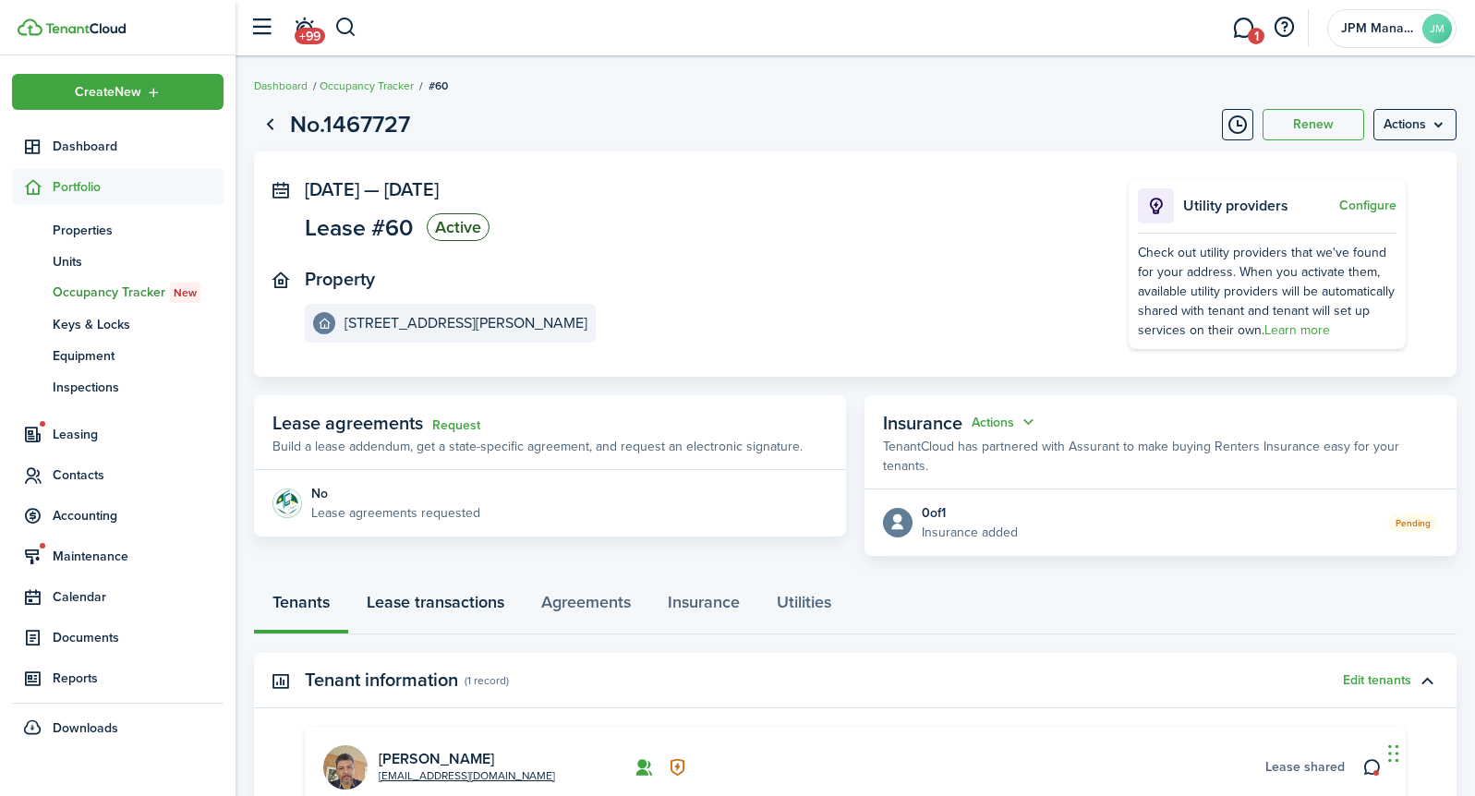
click at [470, 588] on link "Lease transactions" at bounding box center [435, 606] width 175 height 55
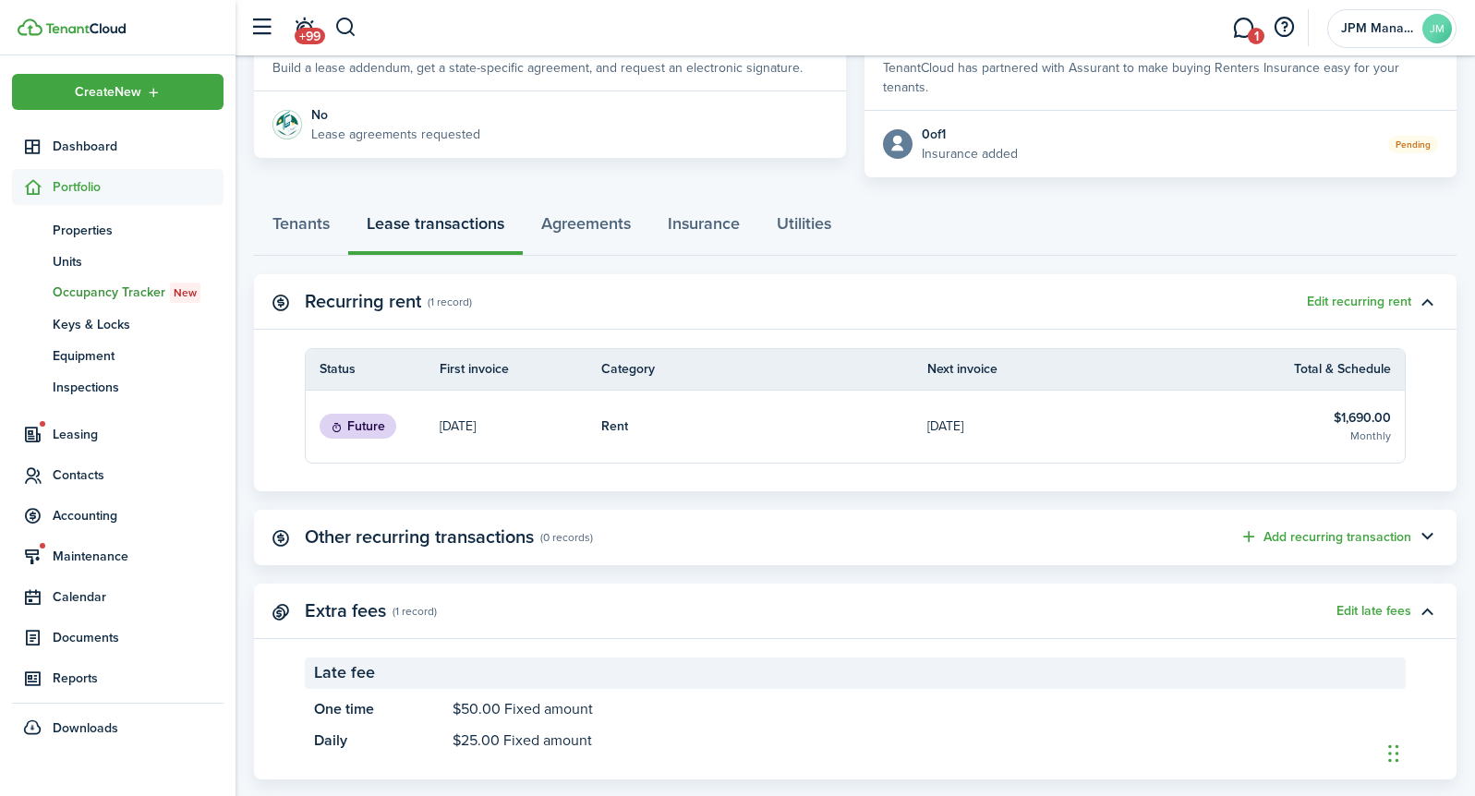
scroll to position [392, 0]
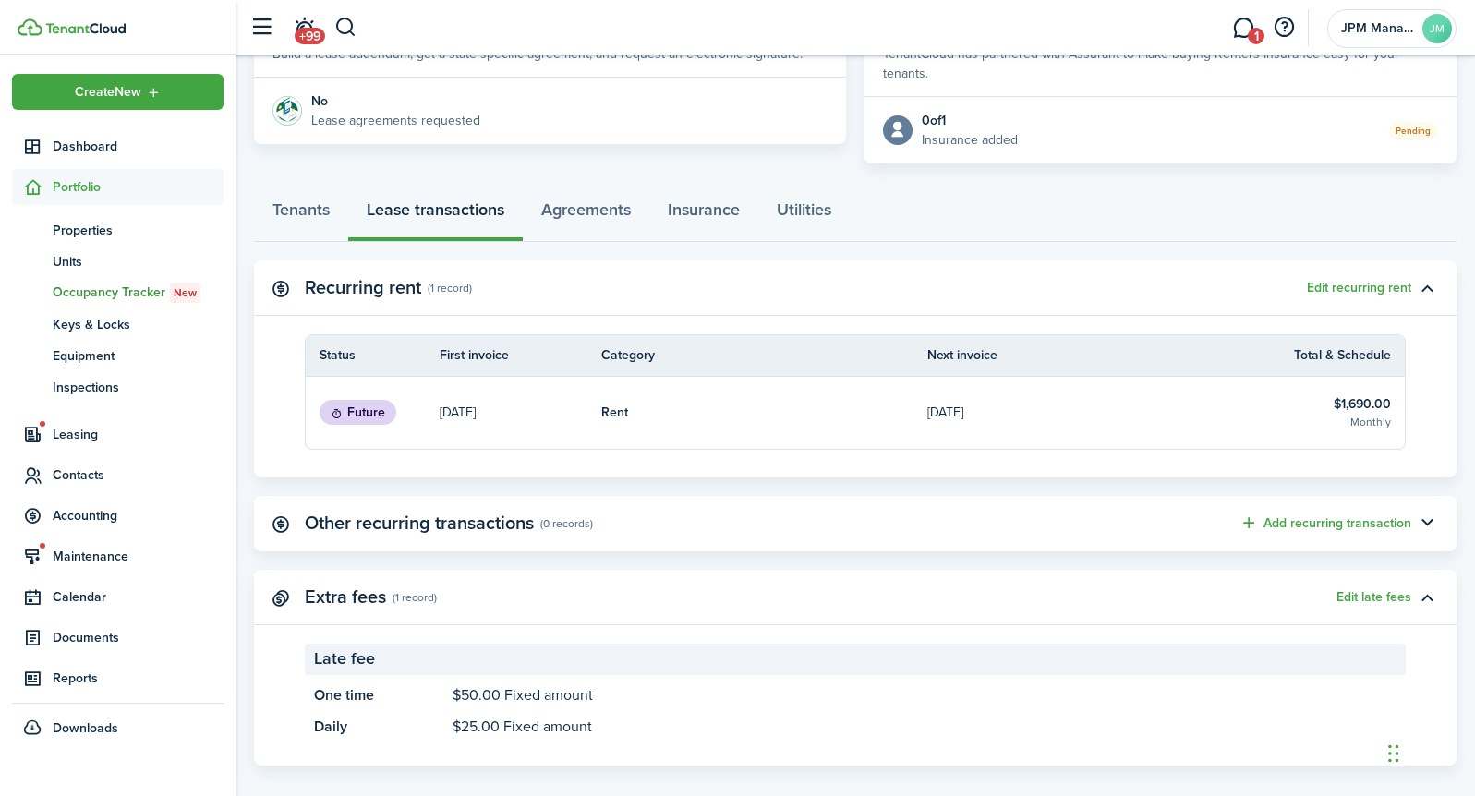
click at [1186, 513] on panel-main-header "Other recurring transactions (0 records) Add recurring transaction" at bounding box center [855, 523] width 1202 height 55
click at [1352, 512] on button "Add recurring transaction" at bounding box center [1325, 522] width 172 height 21
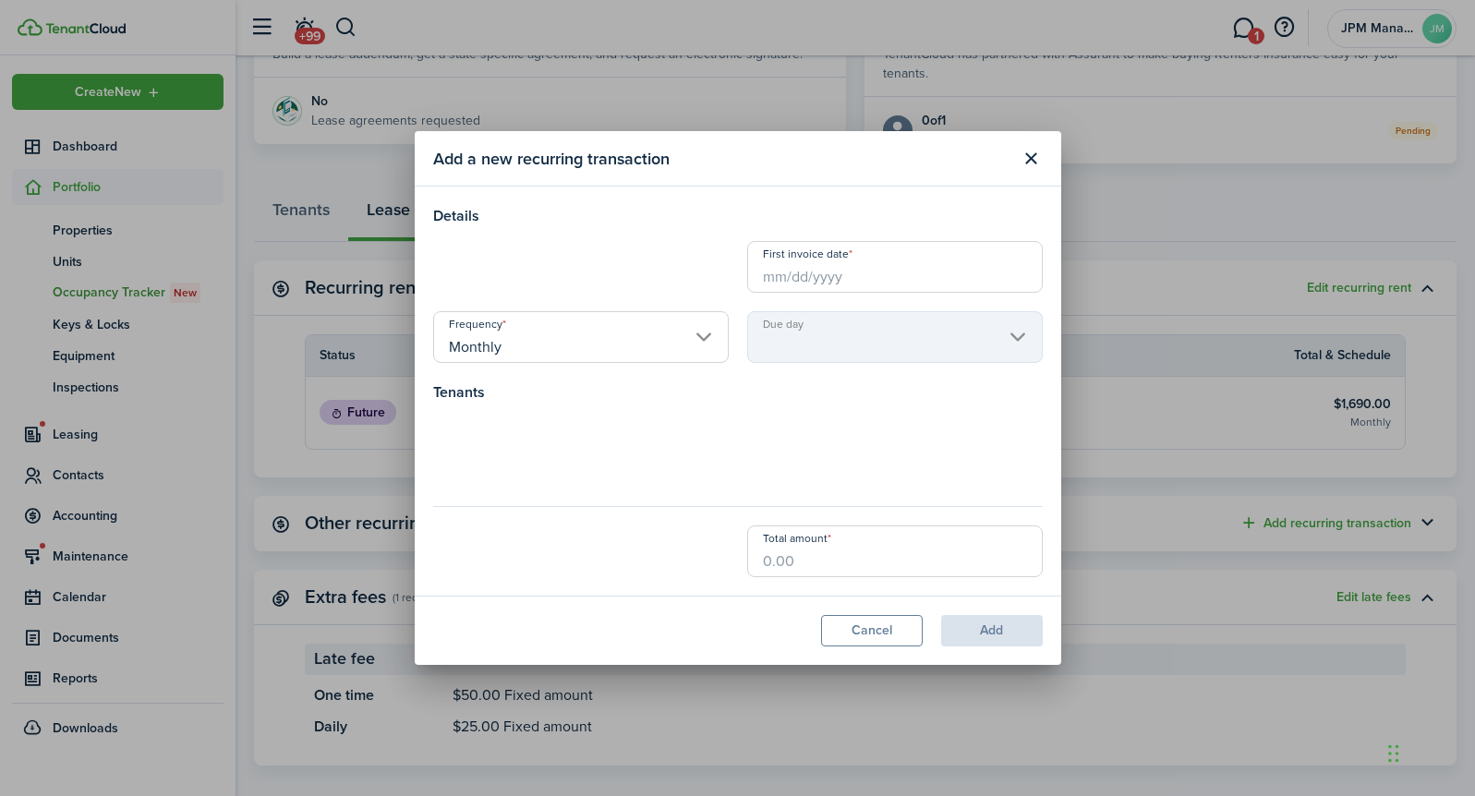
click at [613, 278] on loading-skeleton at bounding box center [580, 267] width 295 height 52
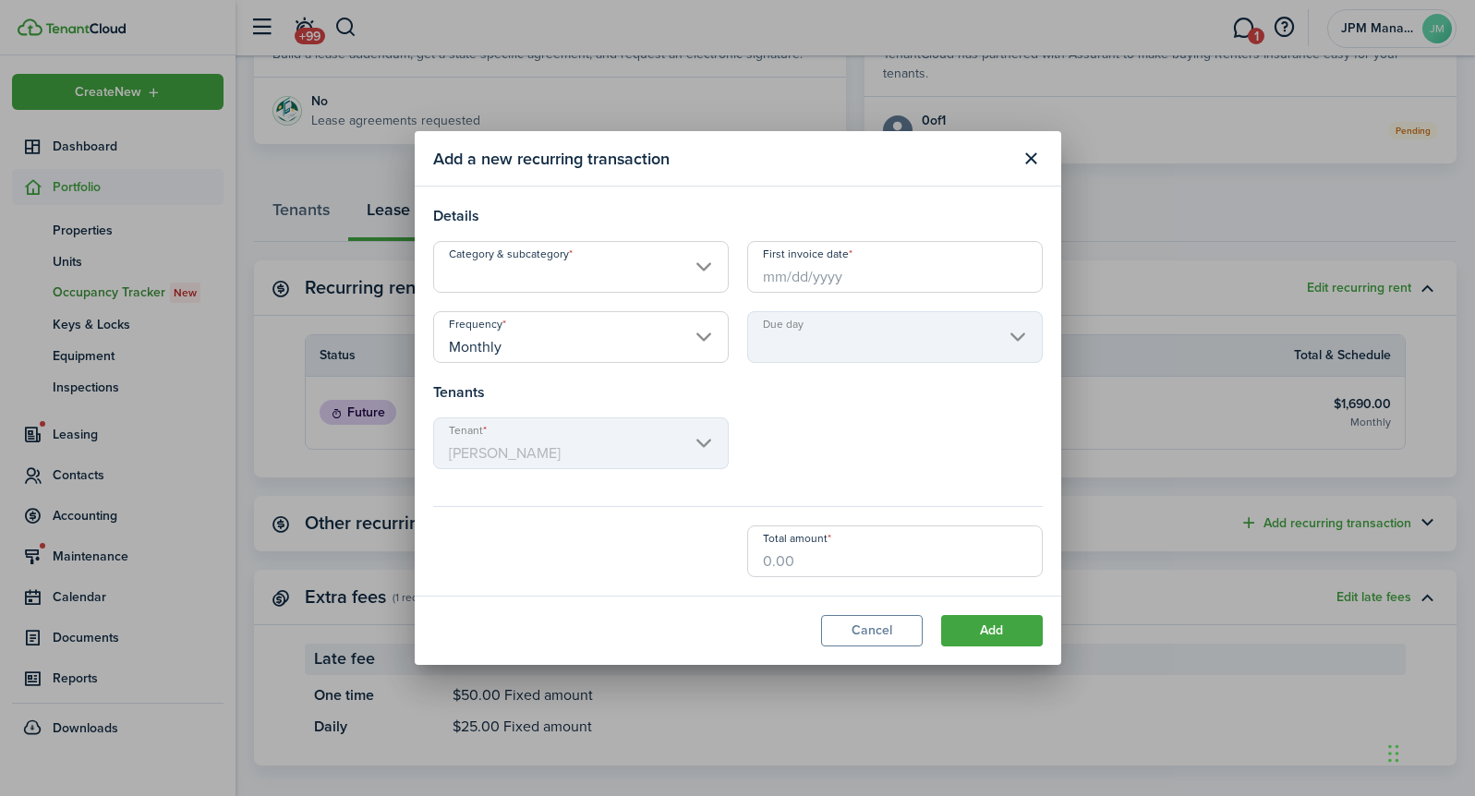
click at [619, 276] on input "Category & subcategory" at bounding box center [580, 267] width 295 height 52
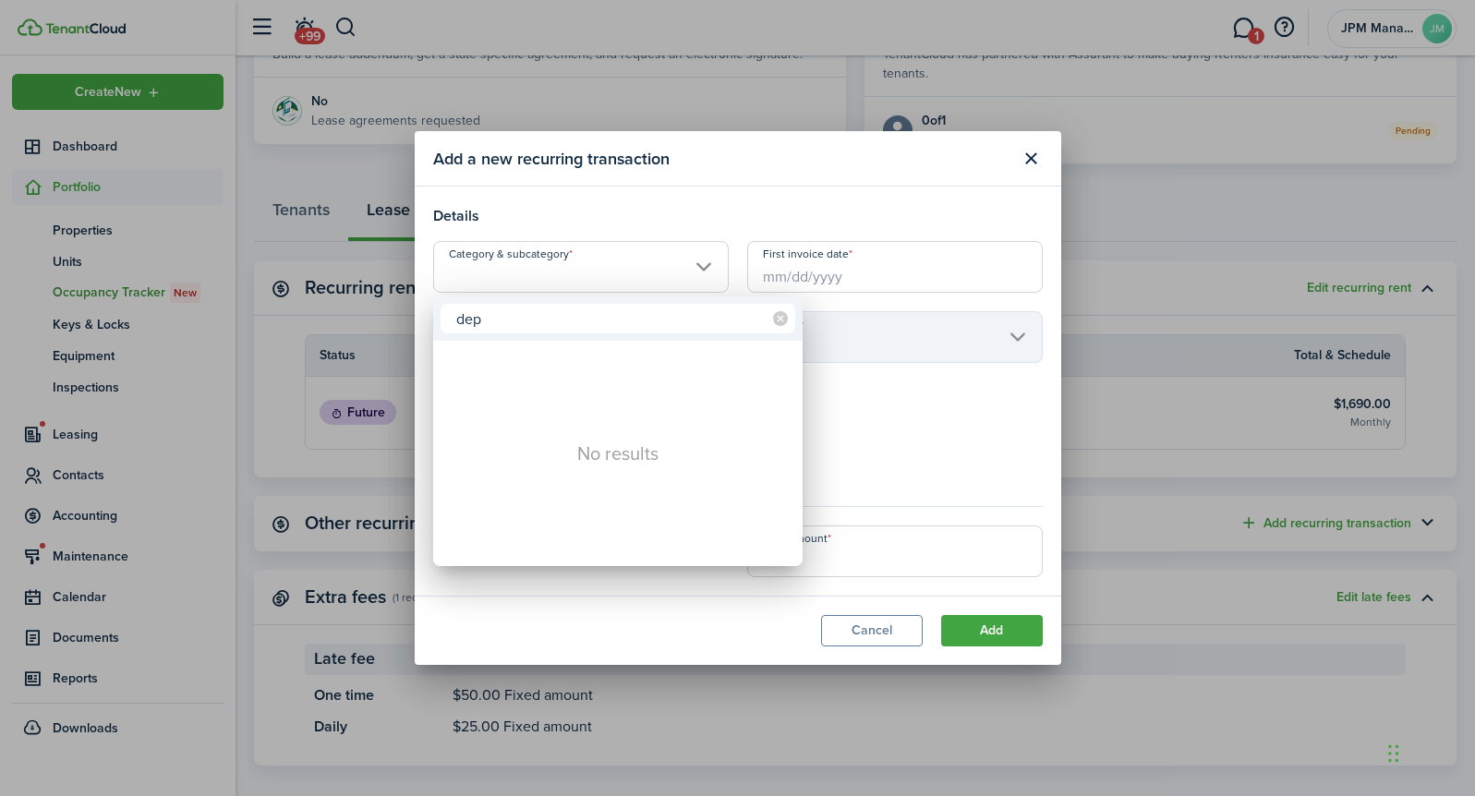
type input "dep"
click at [1034, 165] on div at bounding box center [737, 397] width 1770 height 1091
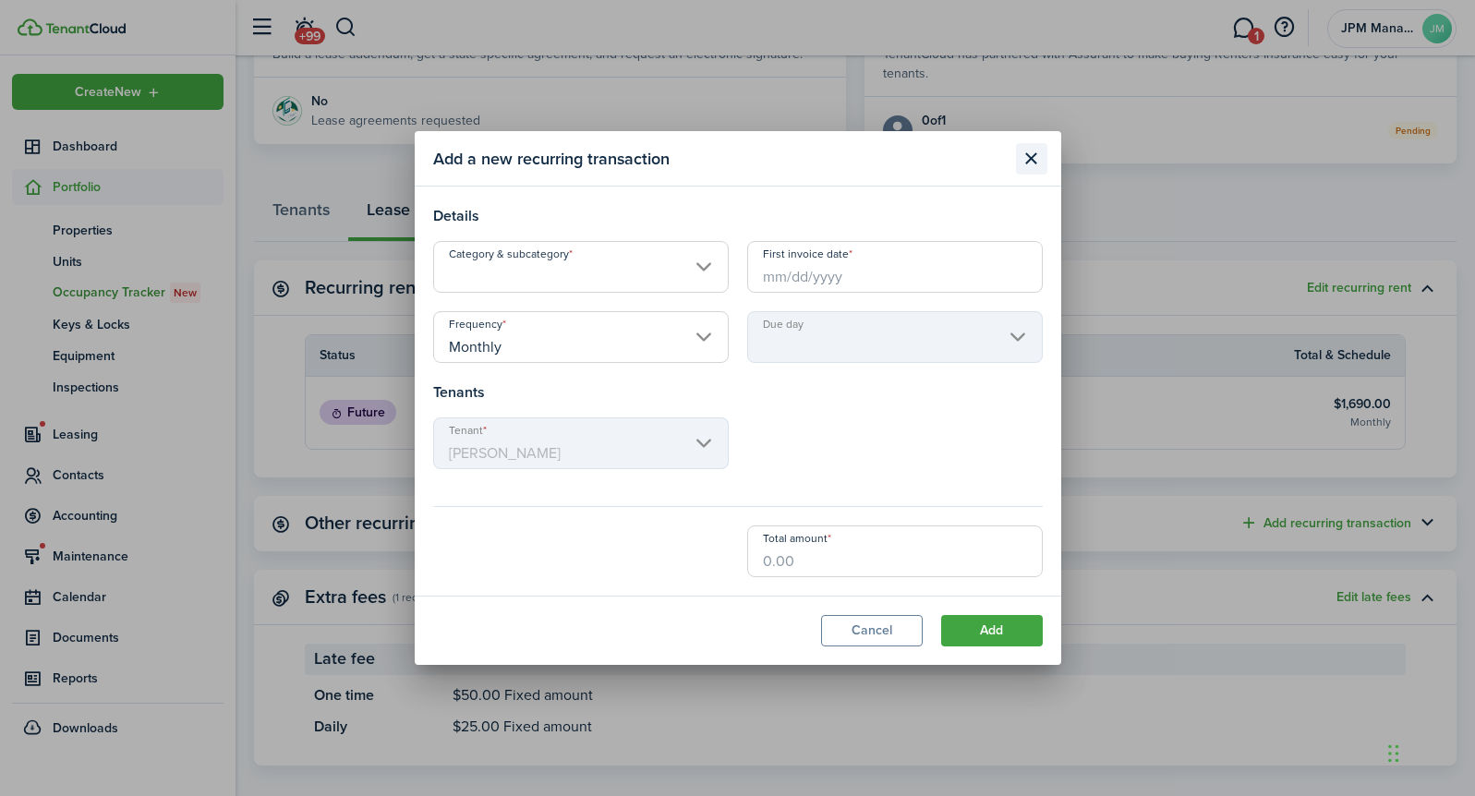
click at [1029, 161] on button "Close modal" at bounding box center [1031, 158] width 31 height 31
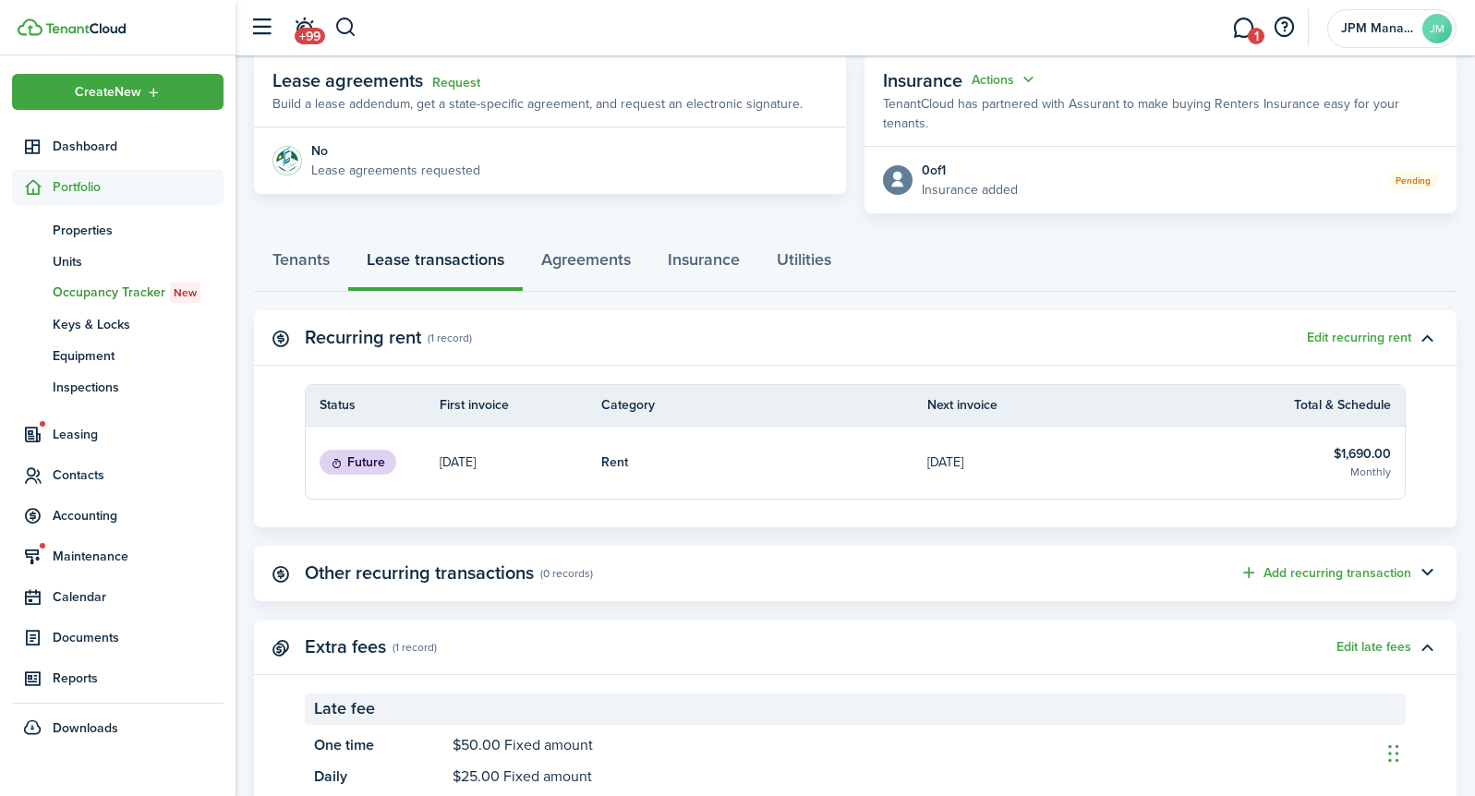
scroll to position [343, 0]
click at [307, 248] on link "Tenants" at bounding box center [301, 262] width 94 height 55
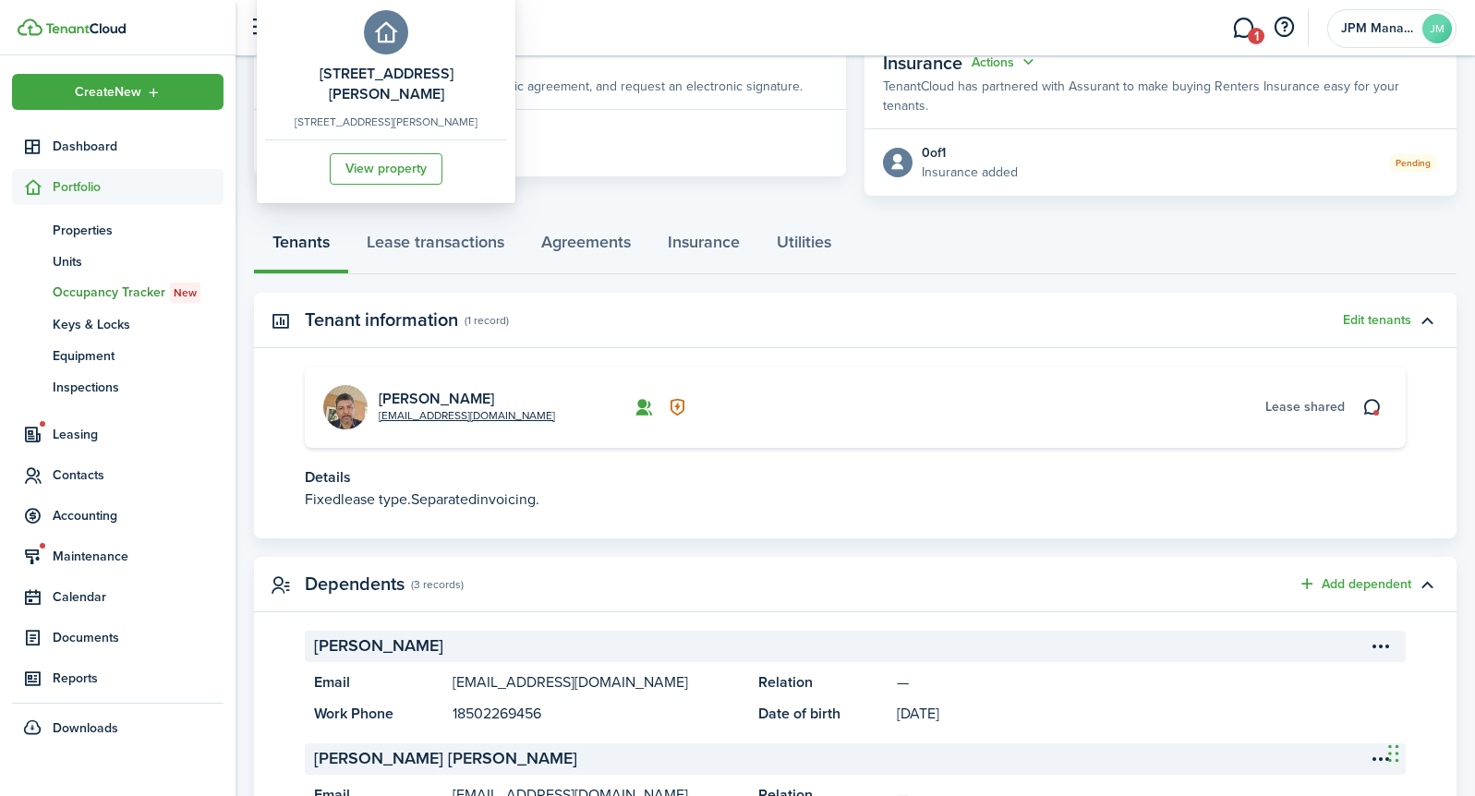
scroll to position [361, 0]
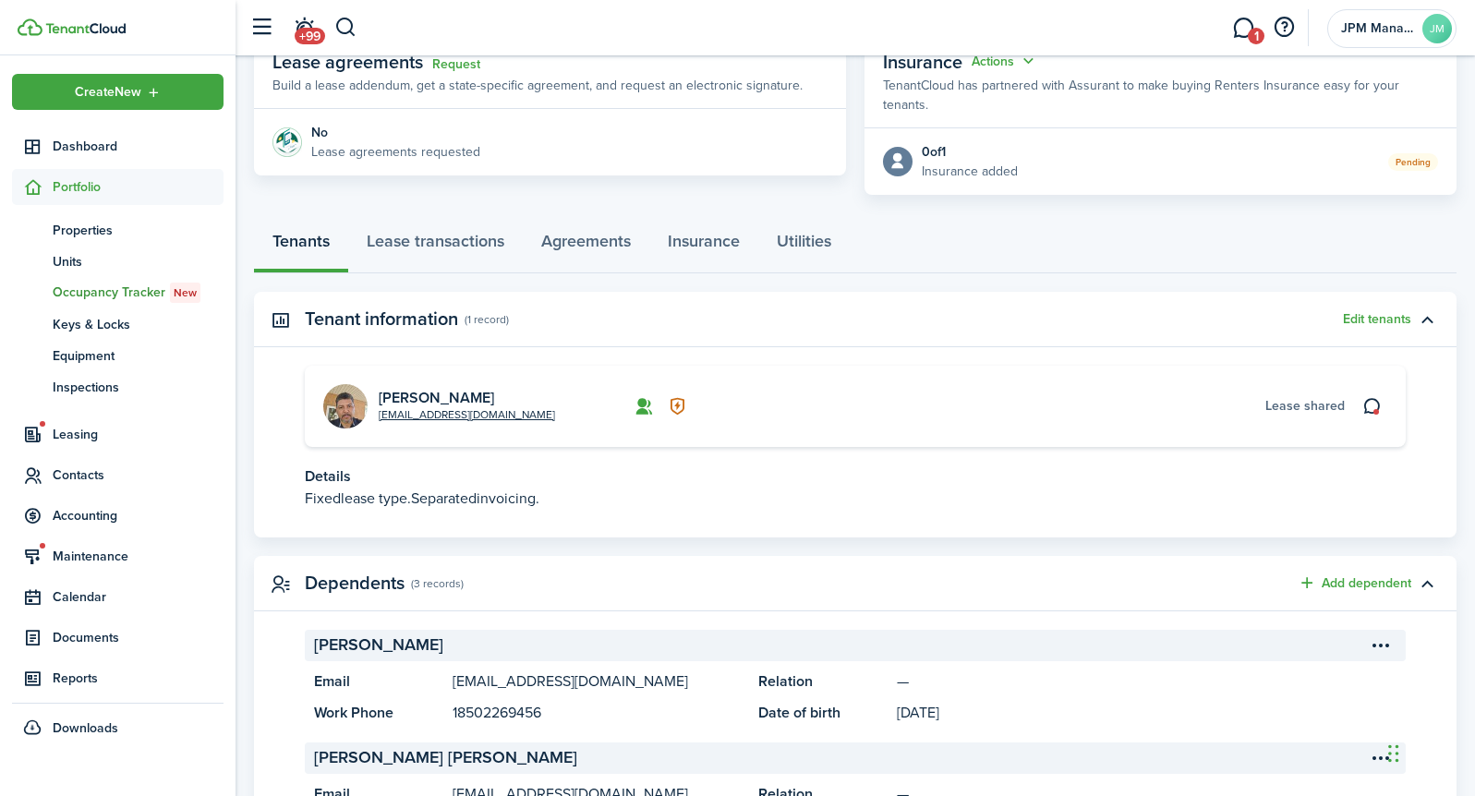
click at [339, 397] on img at bounding box center [345, 406] width 44 height 44
click at [451, 387] on link "[PERSON_NAME]" at bounding box center [436, 397] width 115 height 21
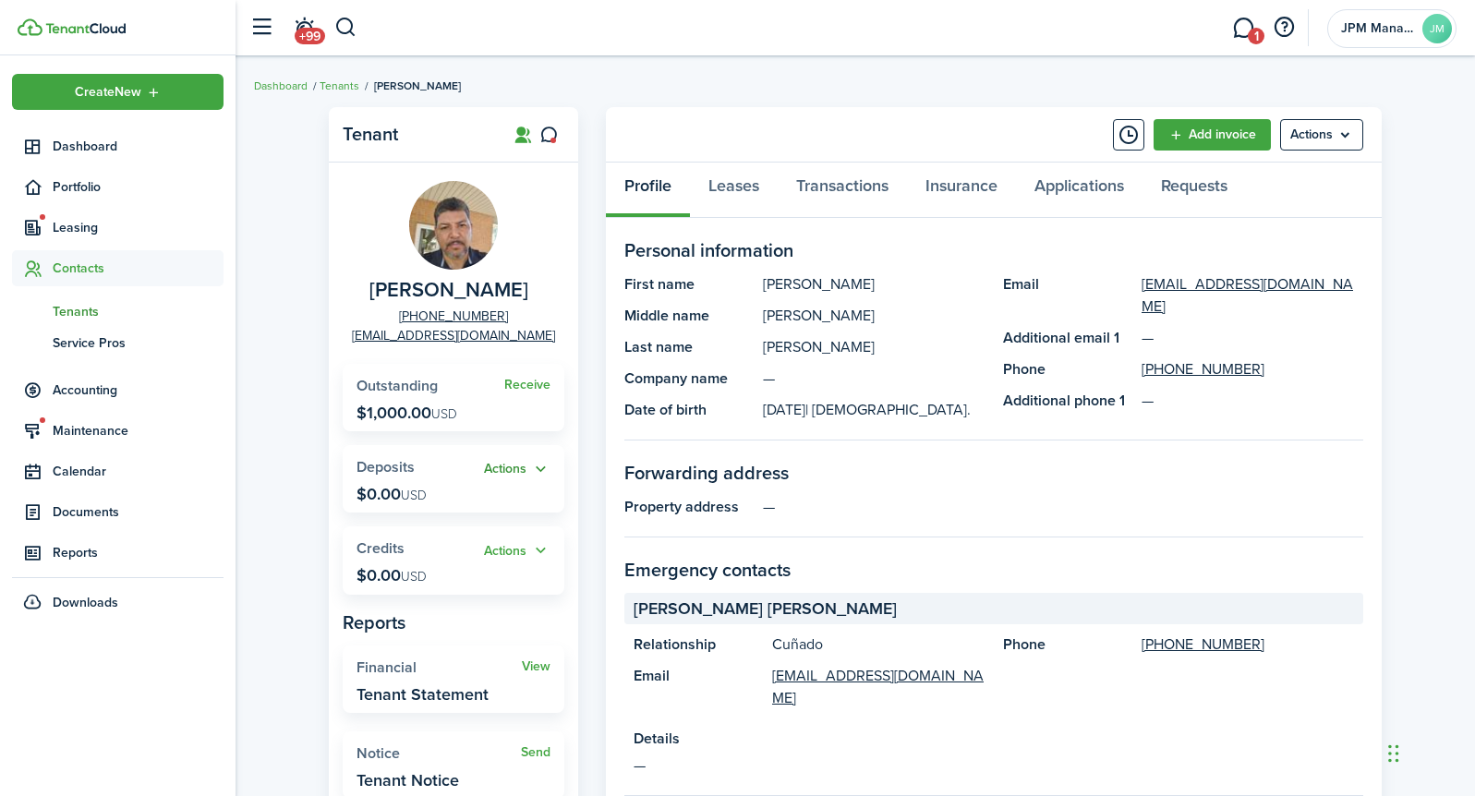
click at [520, 463] on button "Actions" at bounding box center [517, 469] width 66 height 21
click at [444, 500] on link "Add" at bounding box center [470, 504] width 162 height 31
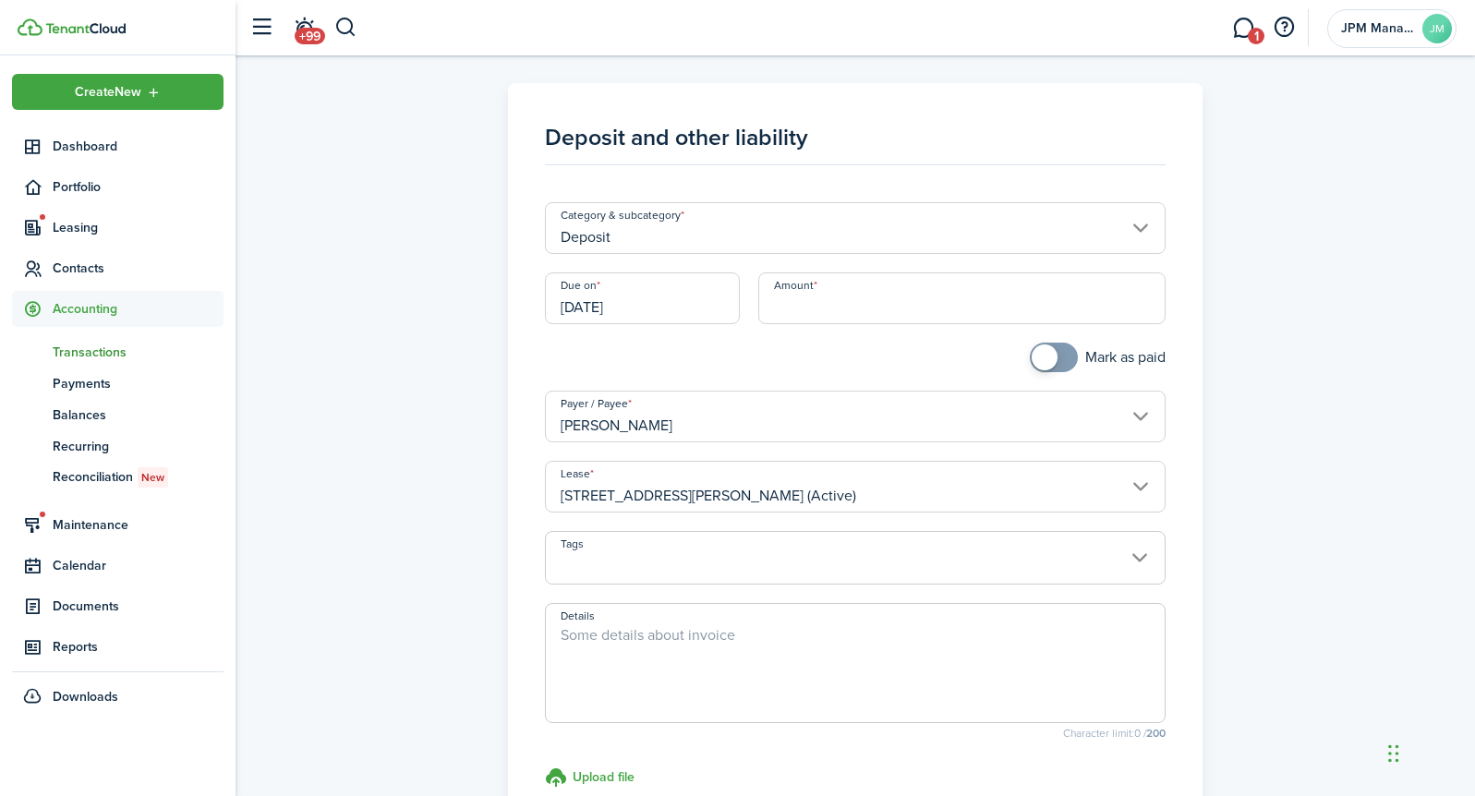
click at [795, 302] on input "Amount" at bounding box center [961, 298] width 407 height 52
type input "$1,000.00"
click at [705, 345] on div "Mark as paid" at bounding box center [855, 367] width 638 height 48
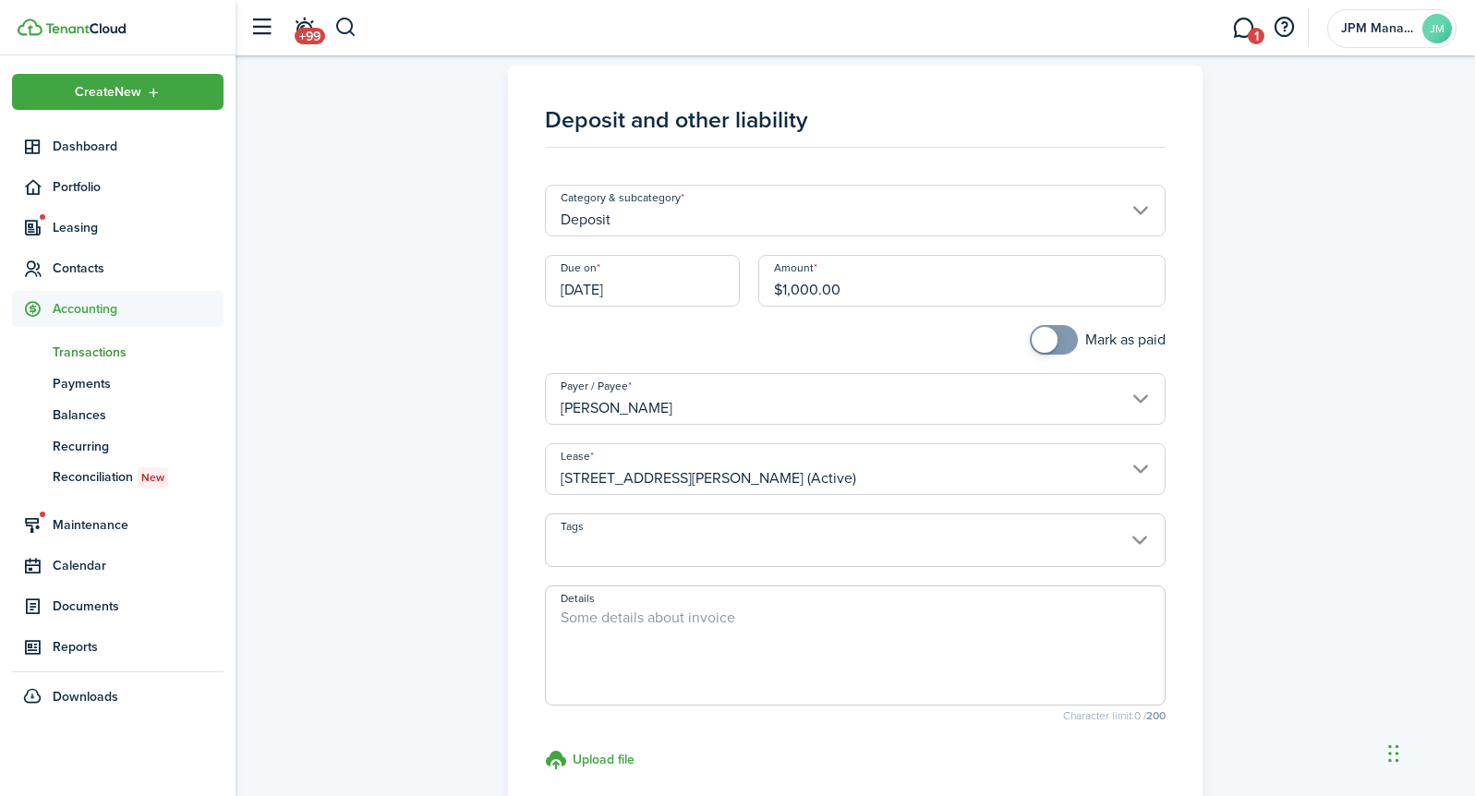
scroll to position [17, 0]
click at [724, 536] on span at bounding box center [855, 551] width 618 height 31
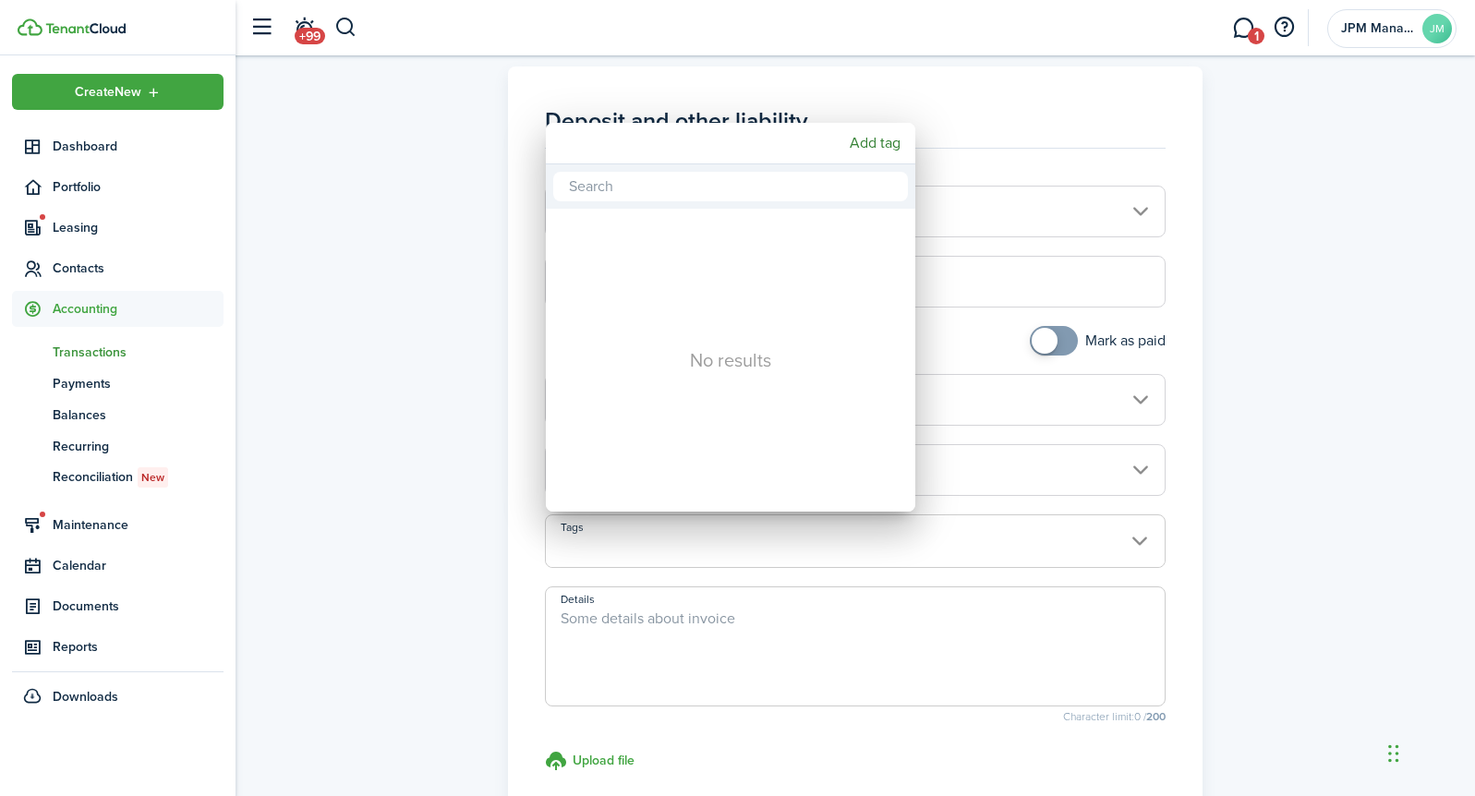
click at [724, 536] on div at bounding box center [737, 397] width 1770 height 1091
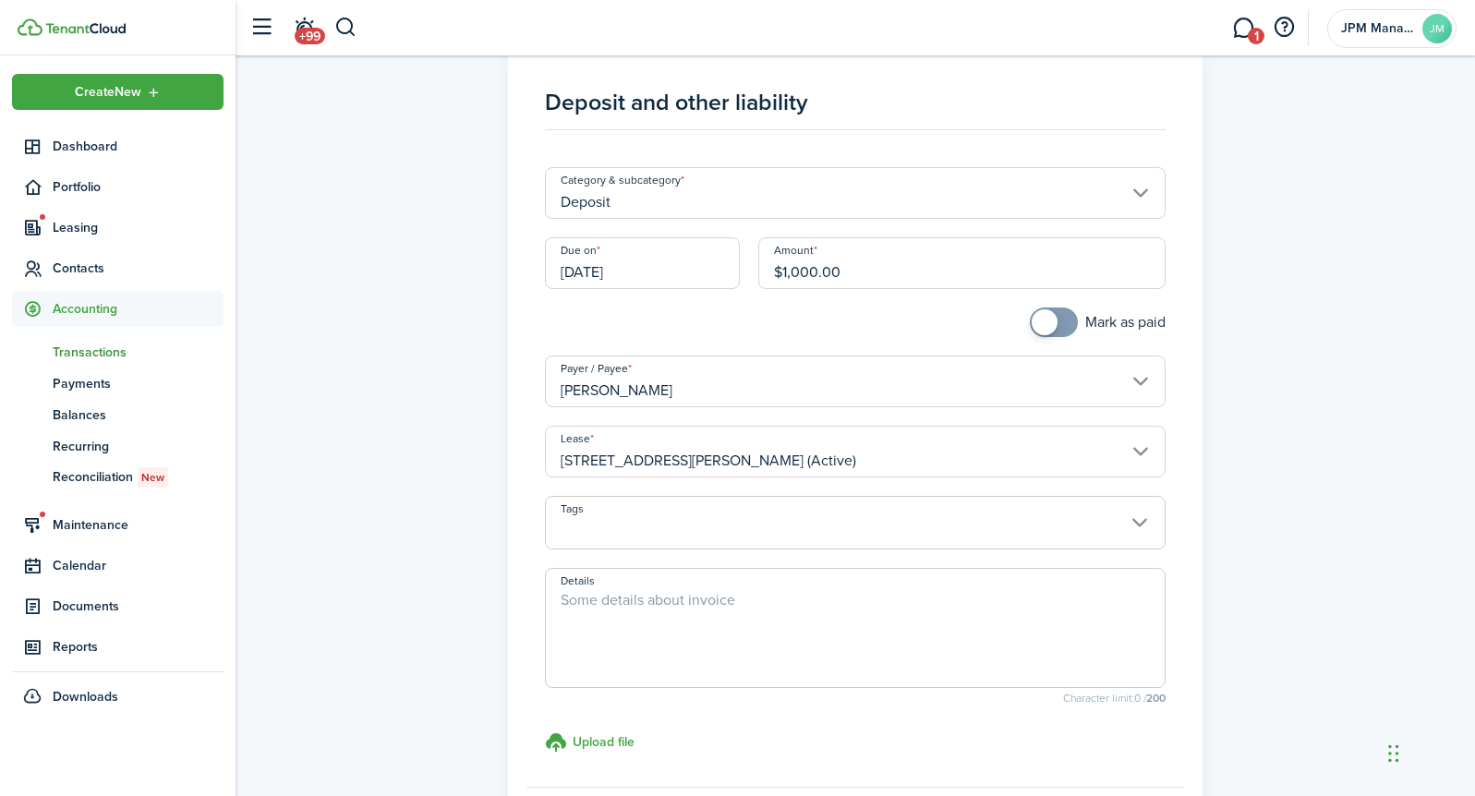
scroll to position [37, 0]
click at [682, 265] on input "[DATE]" at bounding box center [642, 261] width 194 height 52
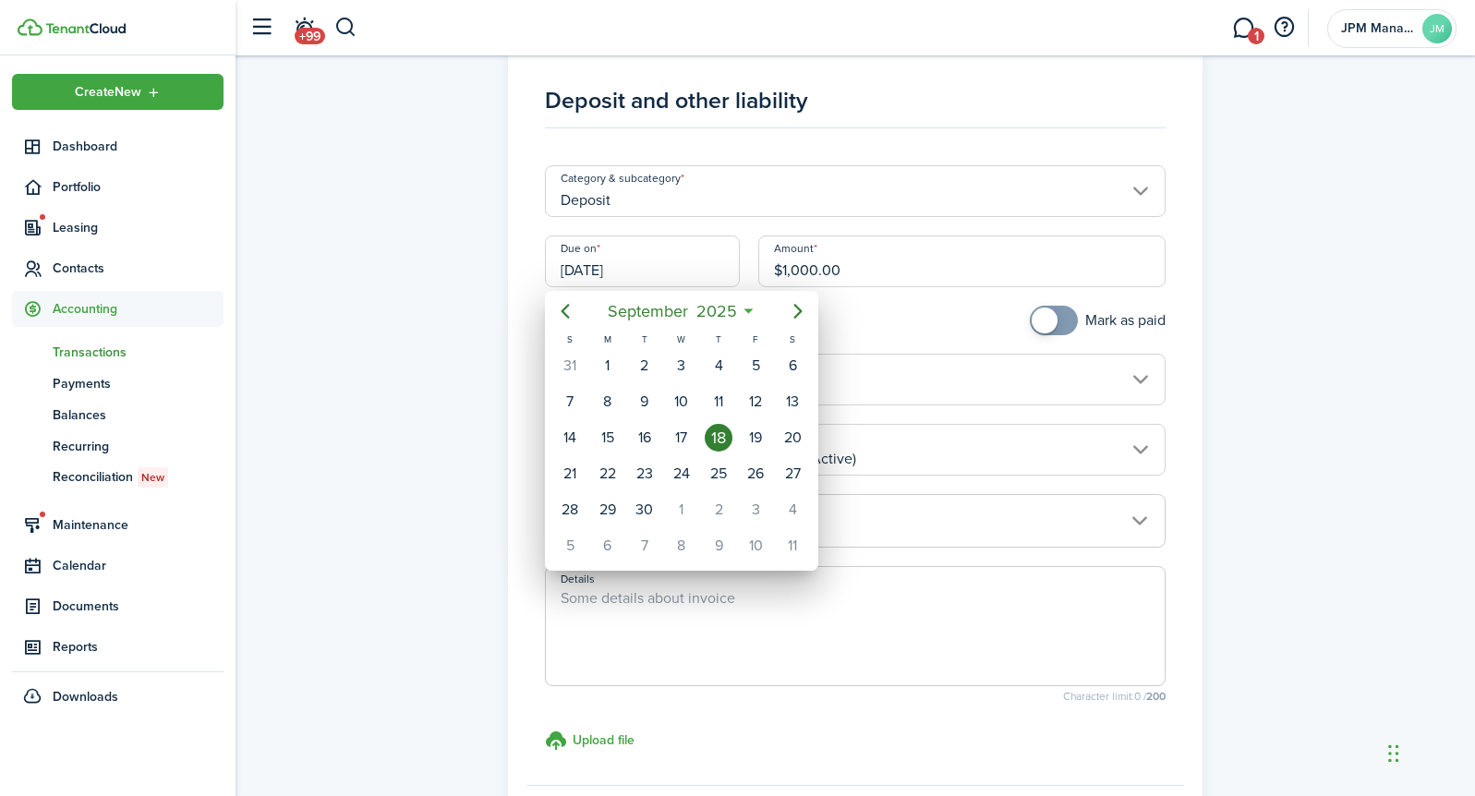
click at [516, 290] on div at bounding box center [737, 397] width 1770 height 1091
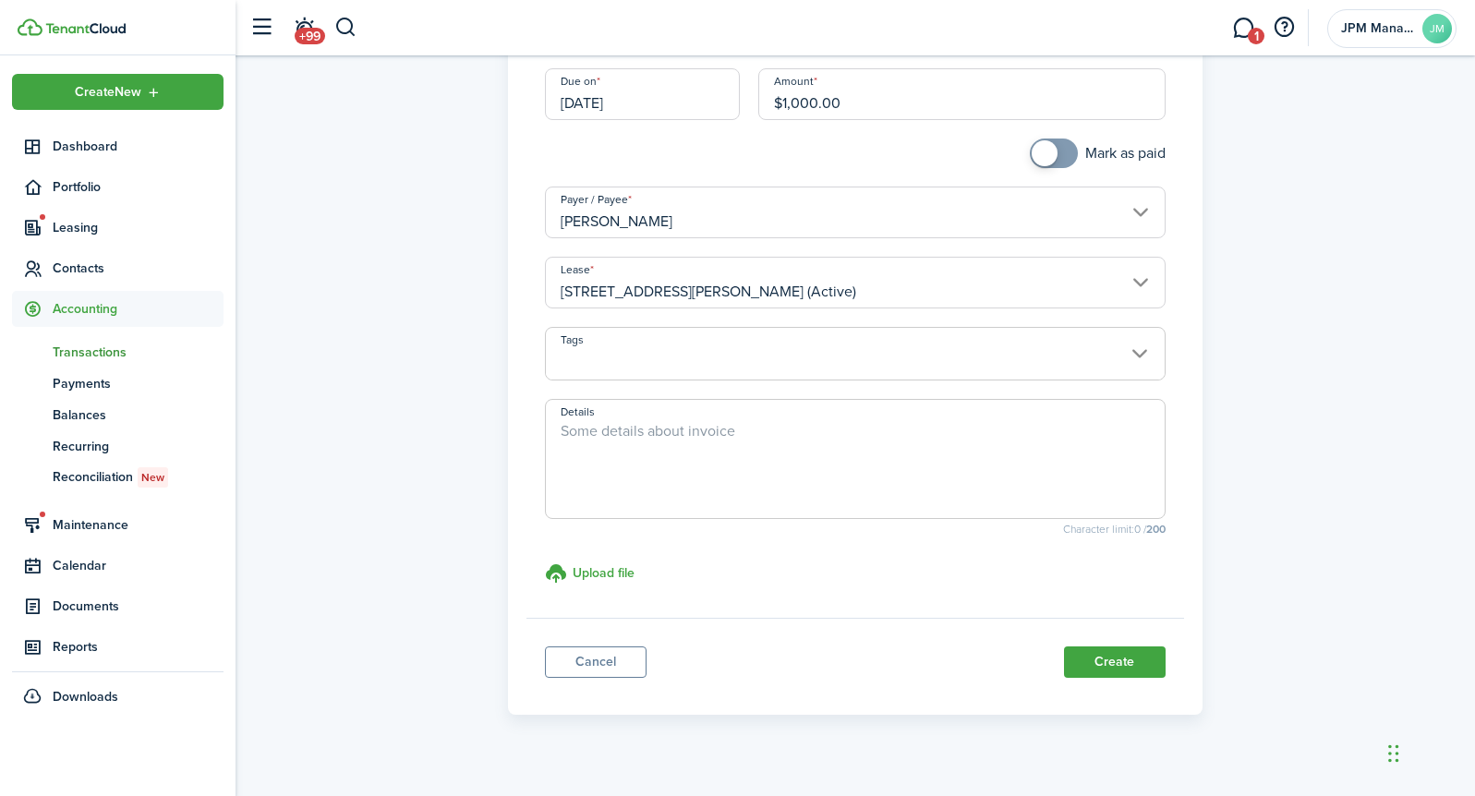
scroll to position [223, 0]
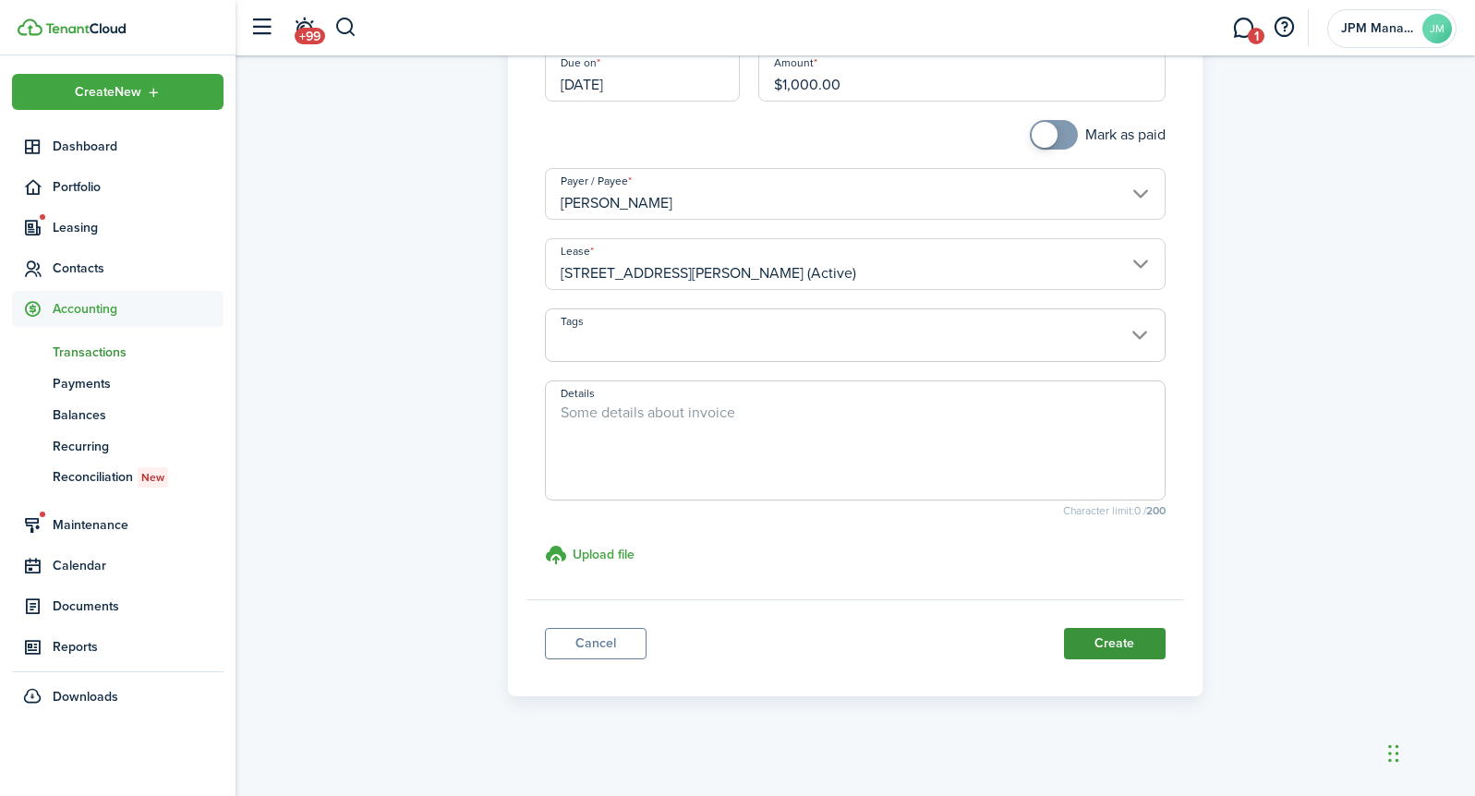
click at [1101, 644] on button "Create" at bounding box center [1115, 643] width 102 height 31
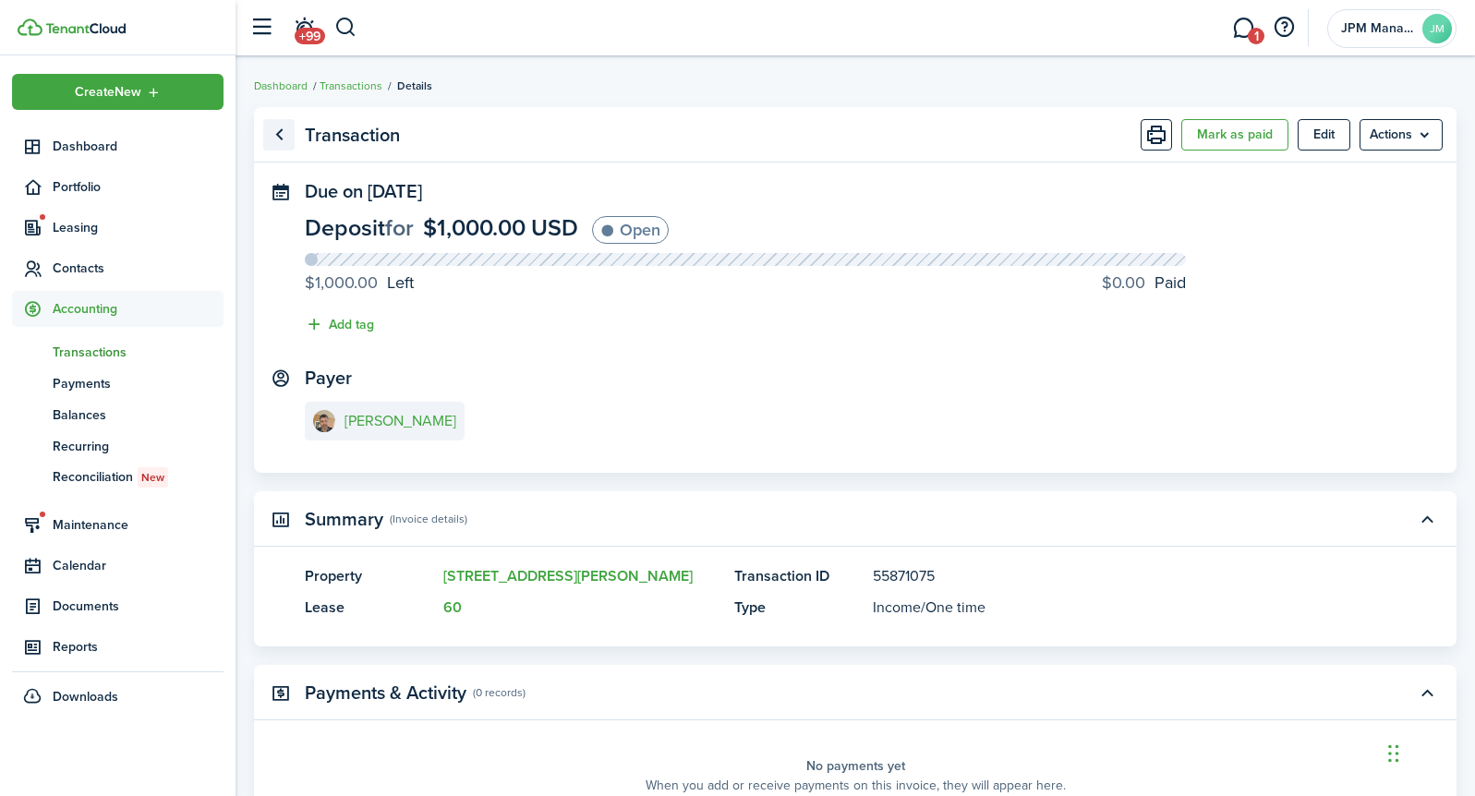
click at [274, 137] on link "Go back" at bounding box center [278, 134] width 31 height 31
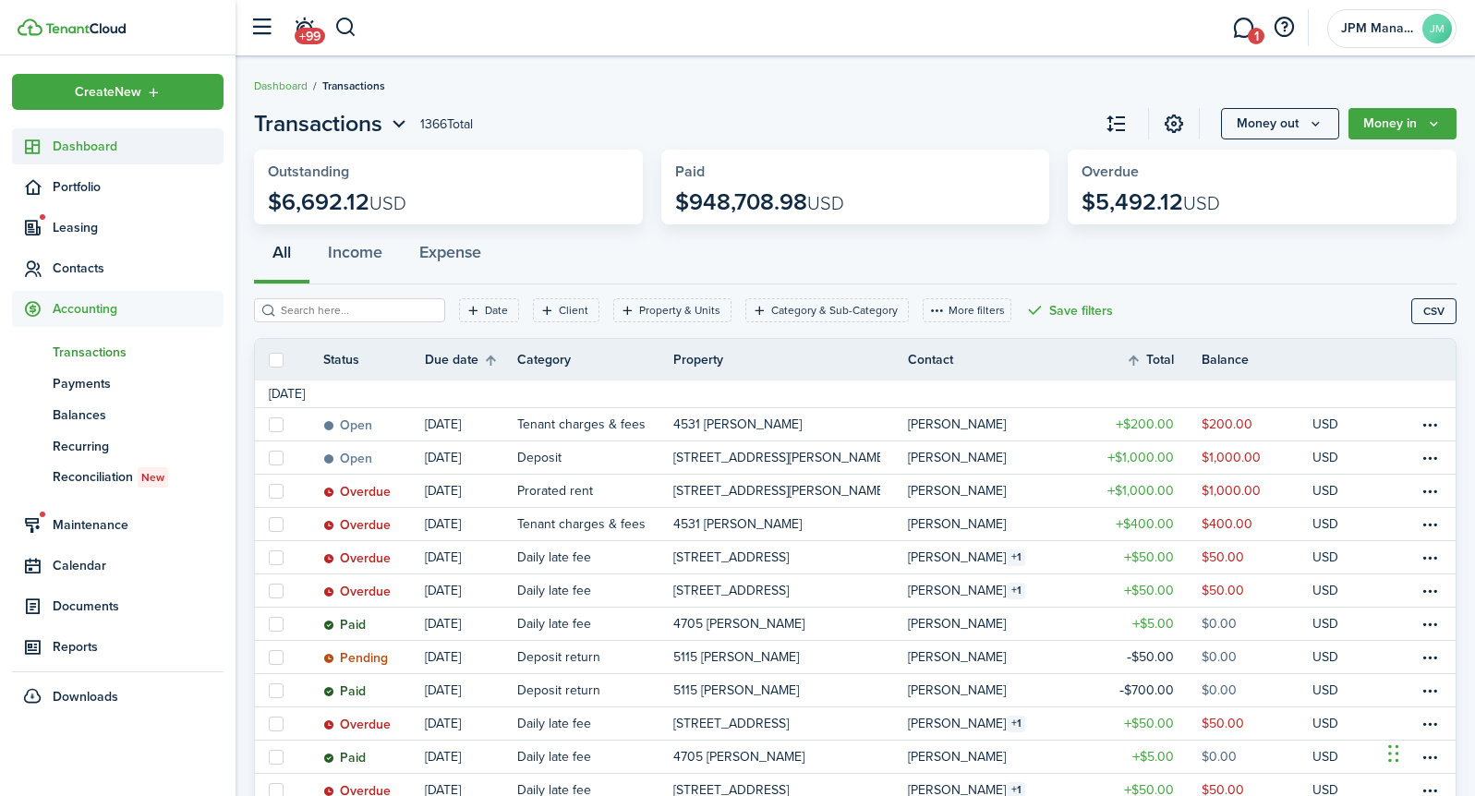
click at [107, 144] on span "Dashboard" at bounding box center [138, 146] width 171 height 19
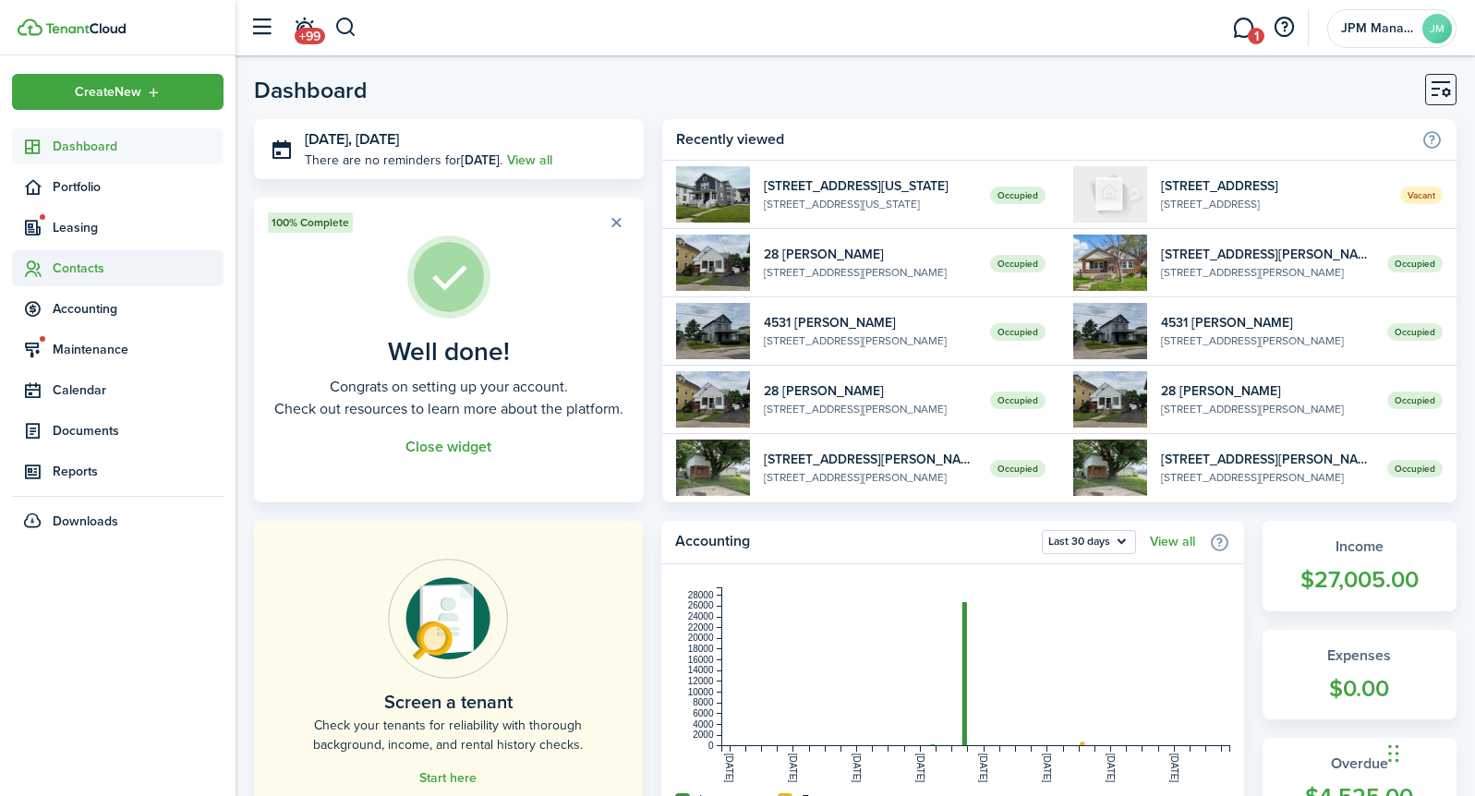
click at [85, 273] on span "Contacts" at bounding box center [138, 268] width 171 height 19
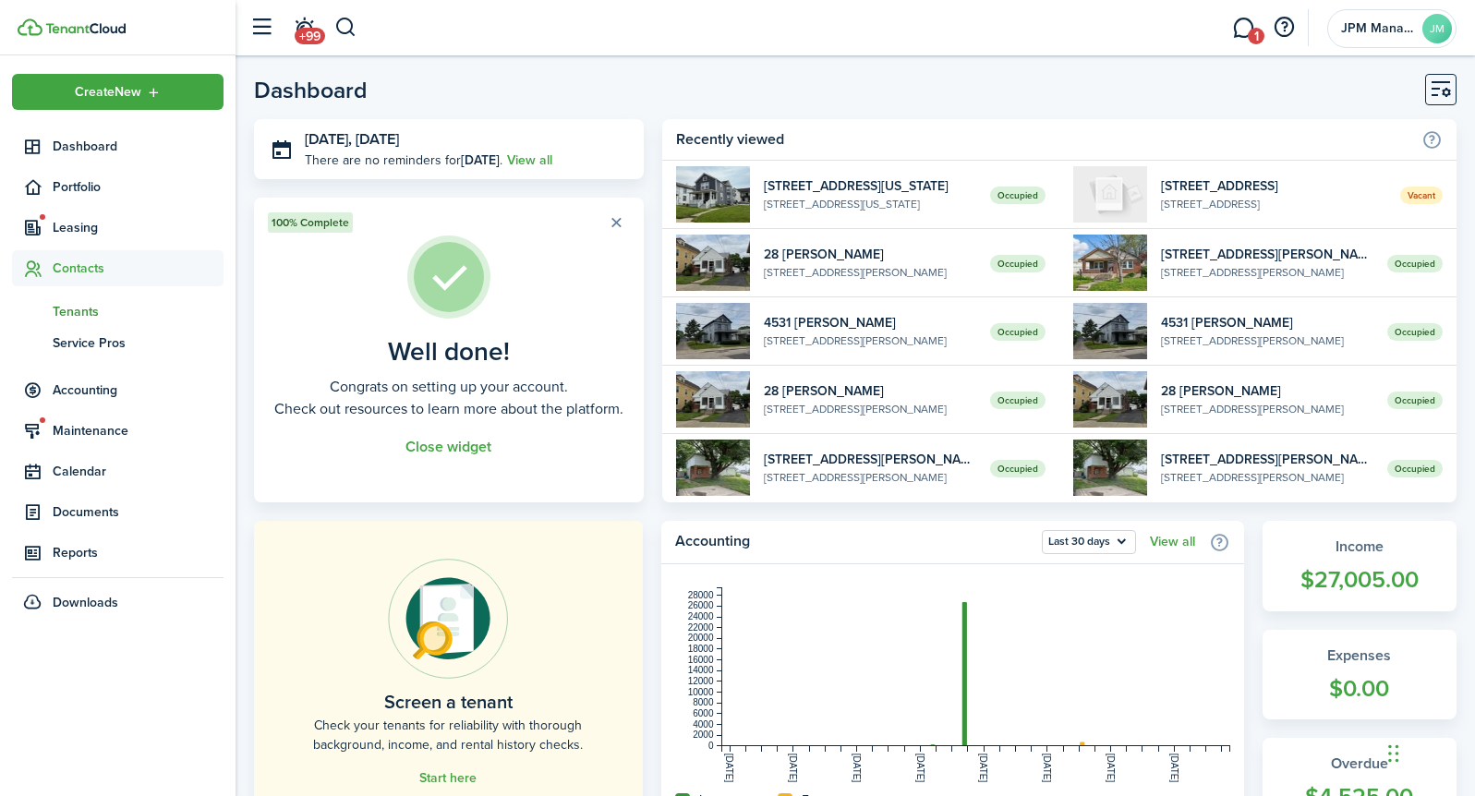
click at [84, 306] on span "Tenants" at bounding box center [138, 311] width 171 height 19
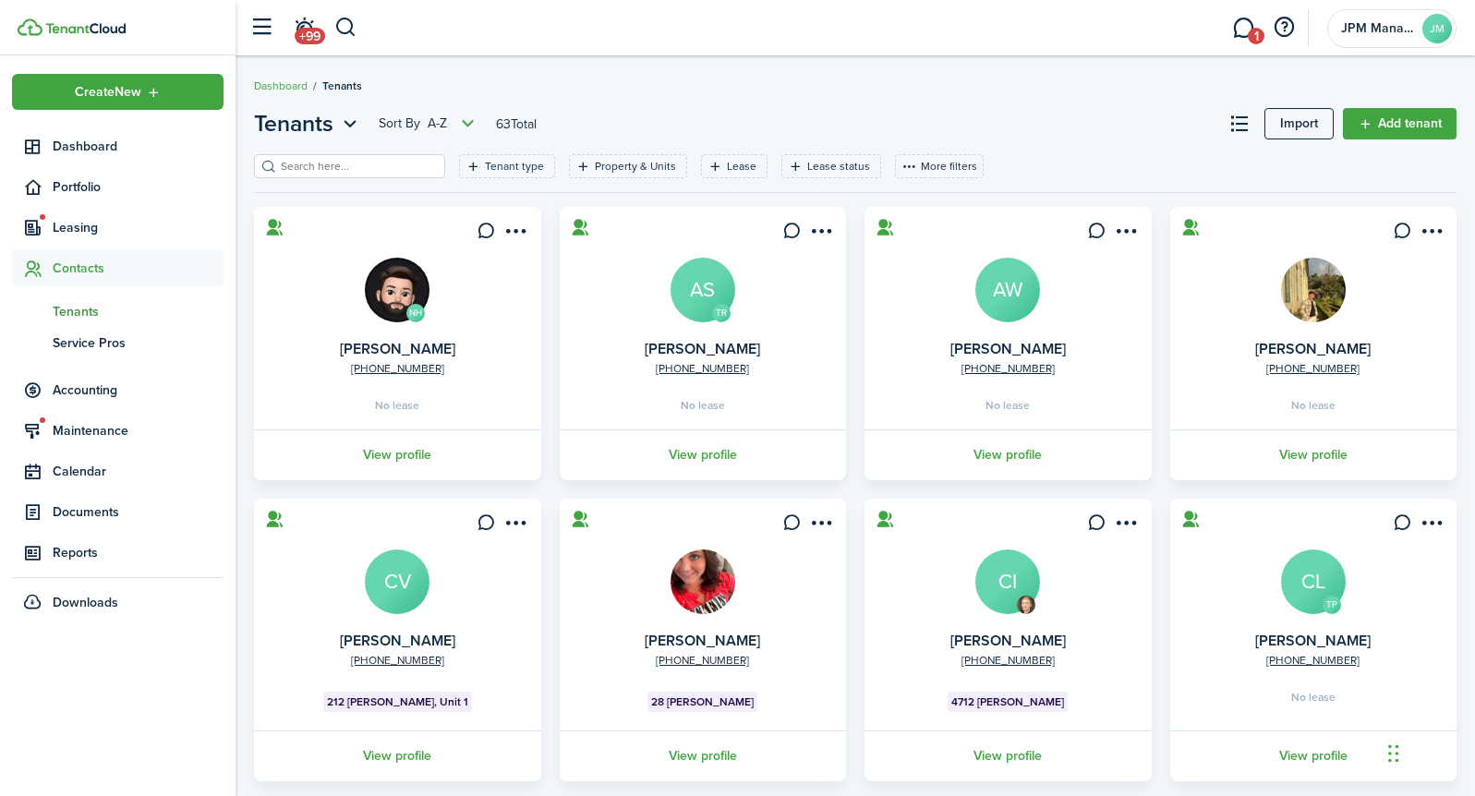
click at [351, 166] on input "search" at bounding box center [357, 167] width 163 height 18
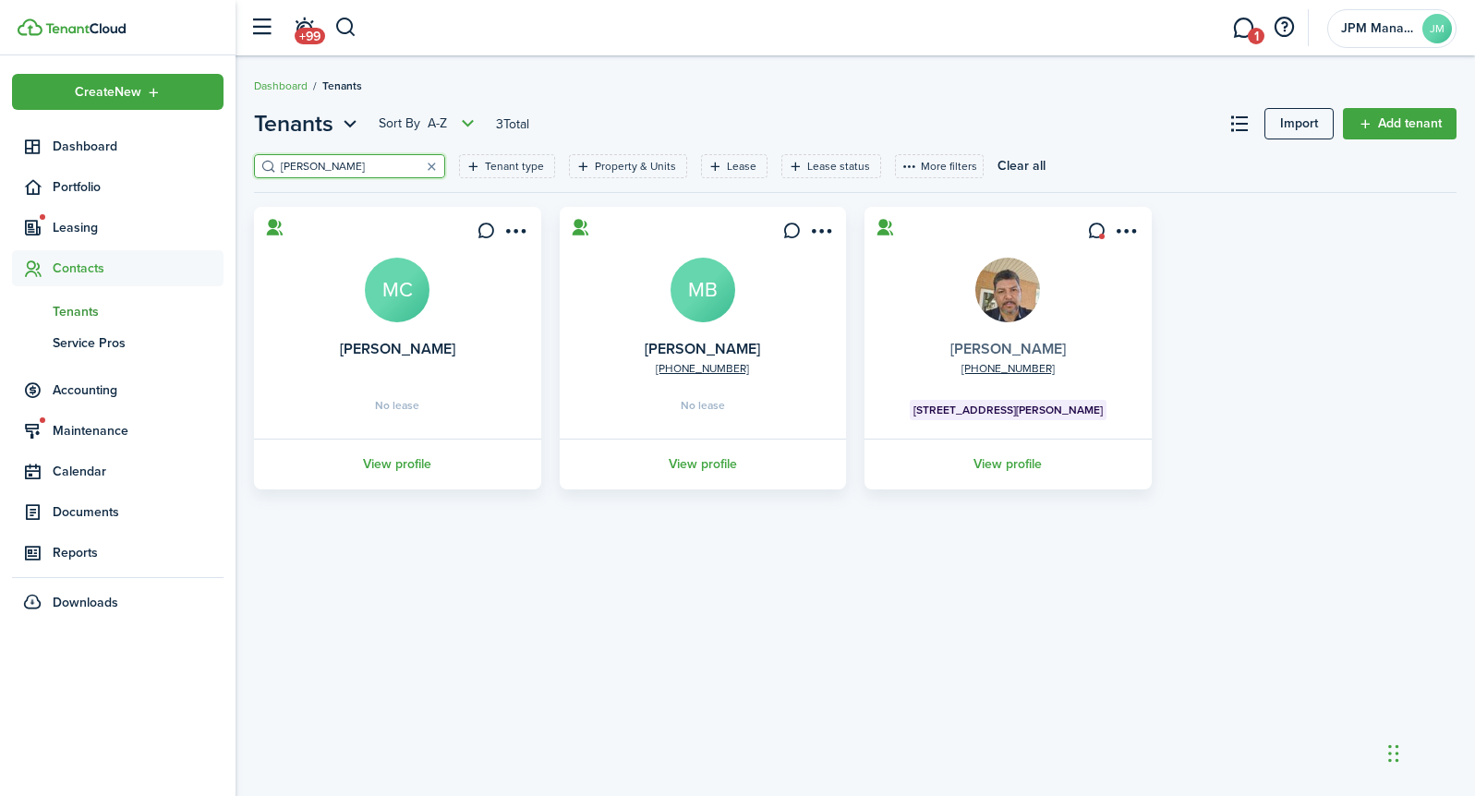
type input "[PERSON_NAME]"
click at [997, 343] on link "[PERSON_NAME]" at bounding box center [1007, 348] width 115 height 21
